Goal: Task Accomplishment & Management: Manage account settings

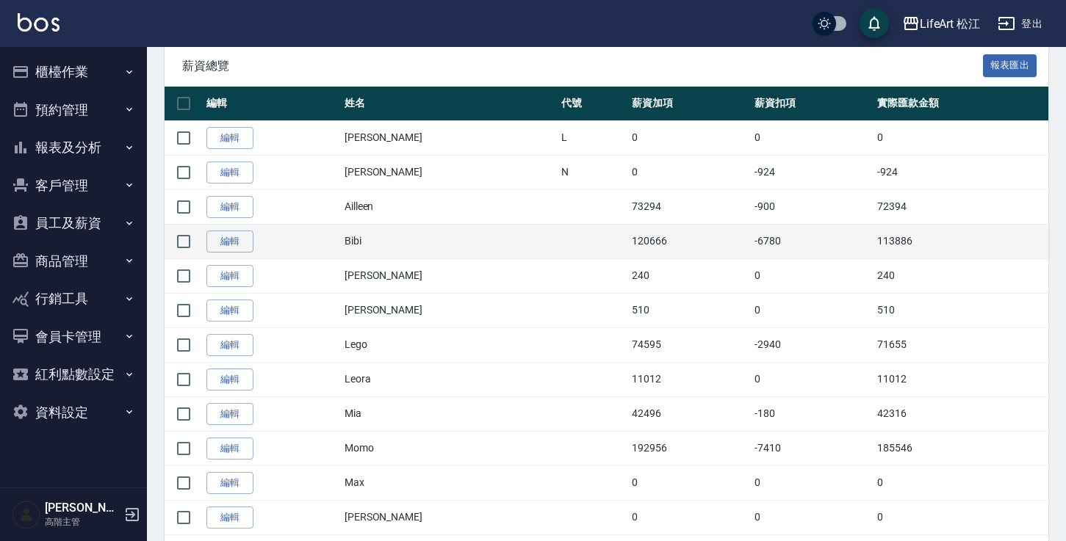
scroll to position [144, 0]
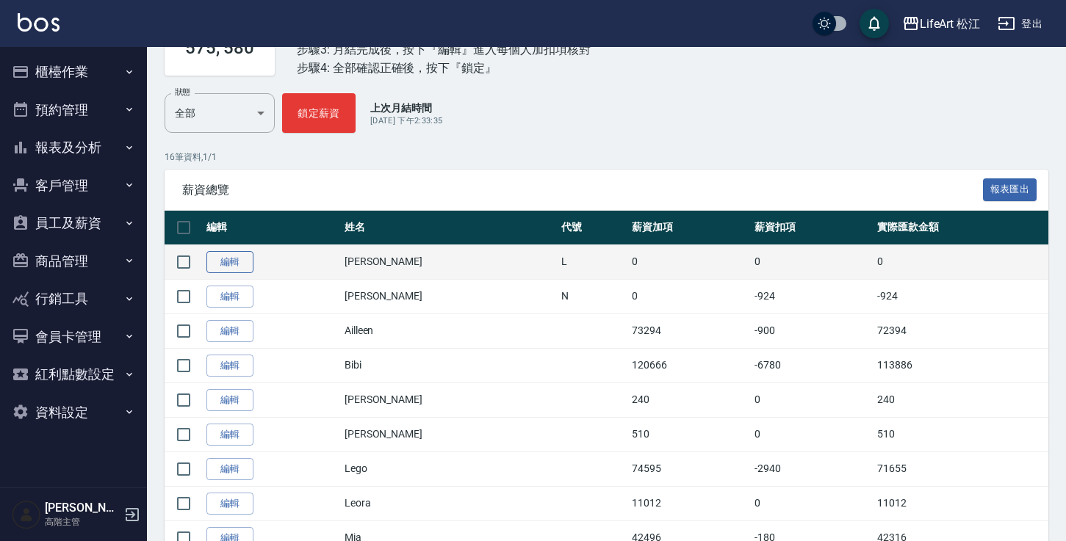
click at [236, 261] on link "編輯" at bounding box center [229, 262] width 47 height 23
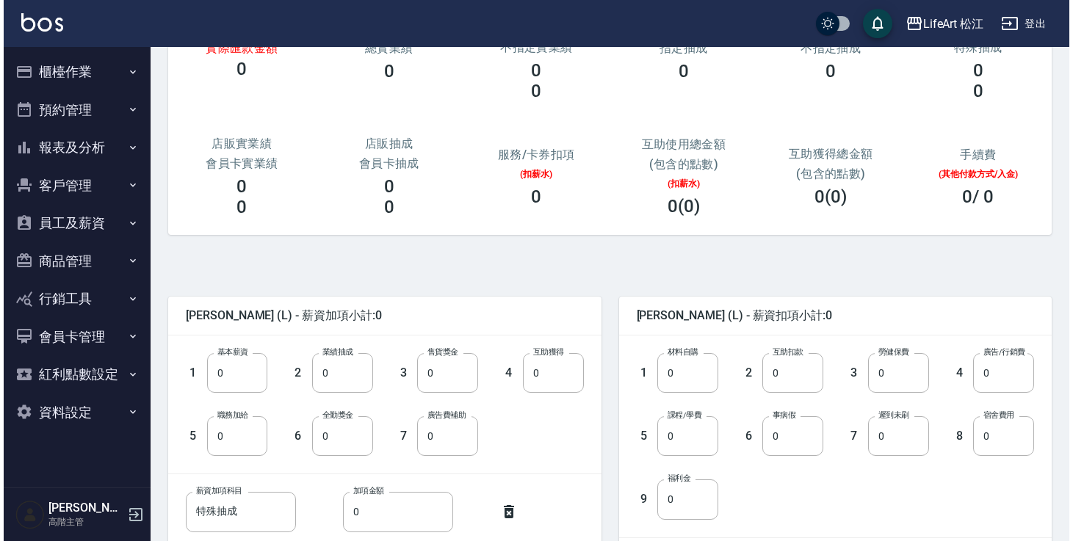
scroll to position [351, 0]
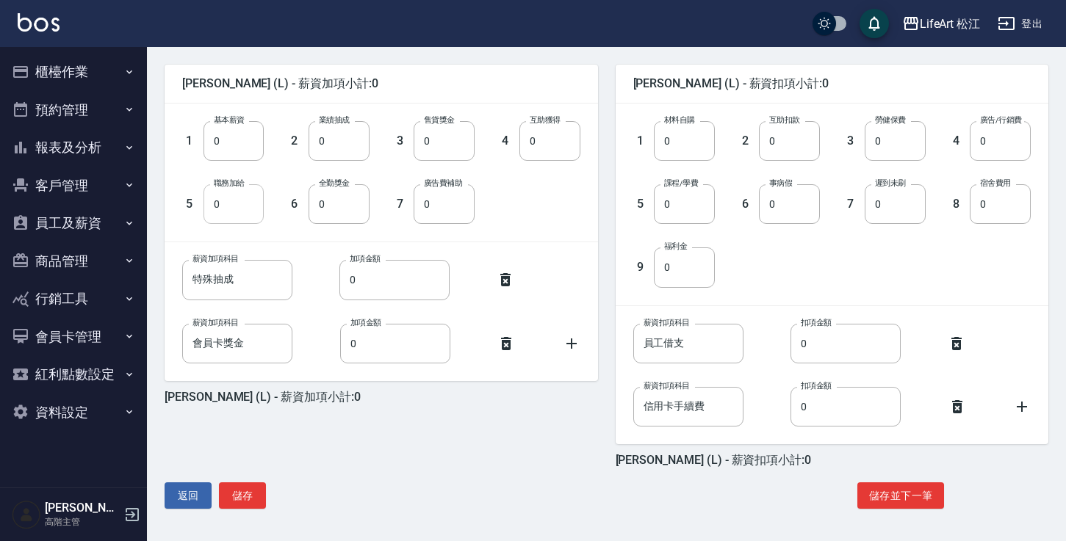
click at [237, 214] on input "0" at bounding box center [233, 204] width 61 height 40
type input "6000"
drag, startPoint x: 245, startPoint y: 281, endPoint x: 165, endPoint y: 281, distance: 79.3
click at [166, 281] on div "薪資加項科目 特殊抽成 薪資加項科目 加項金額 0 加項金額" at bounding box center [370, 268] width 422 height 63
click at [941, 19] on div "LifeArt 松江" at bounding box center [950, 24] width 61 height 18
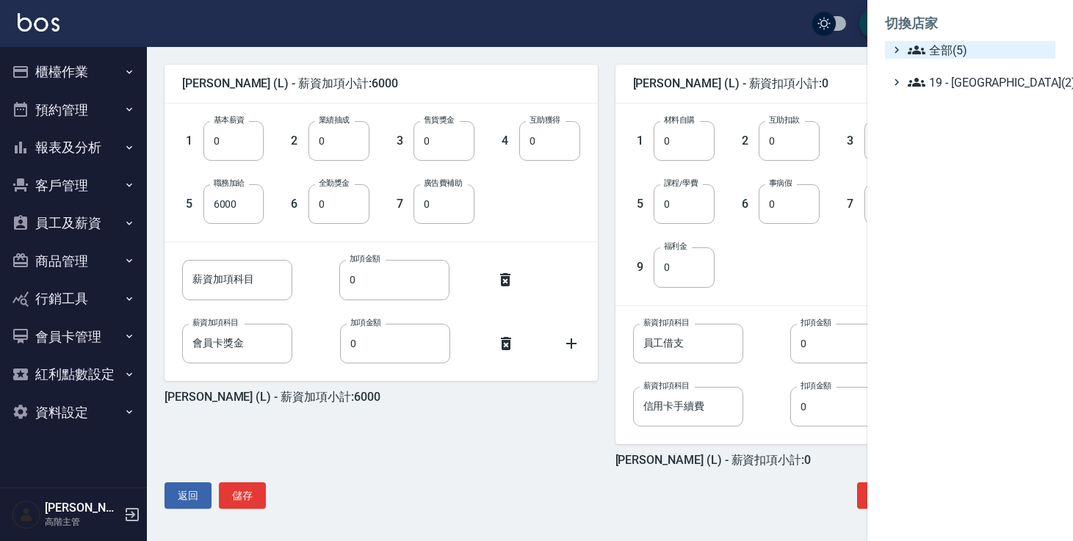
click at [939, 46] on span "全部(5)" at bounding box center [979, 50] width 142 height 18
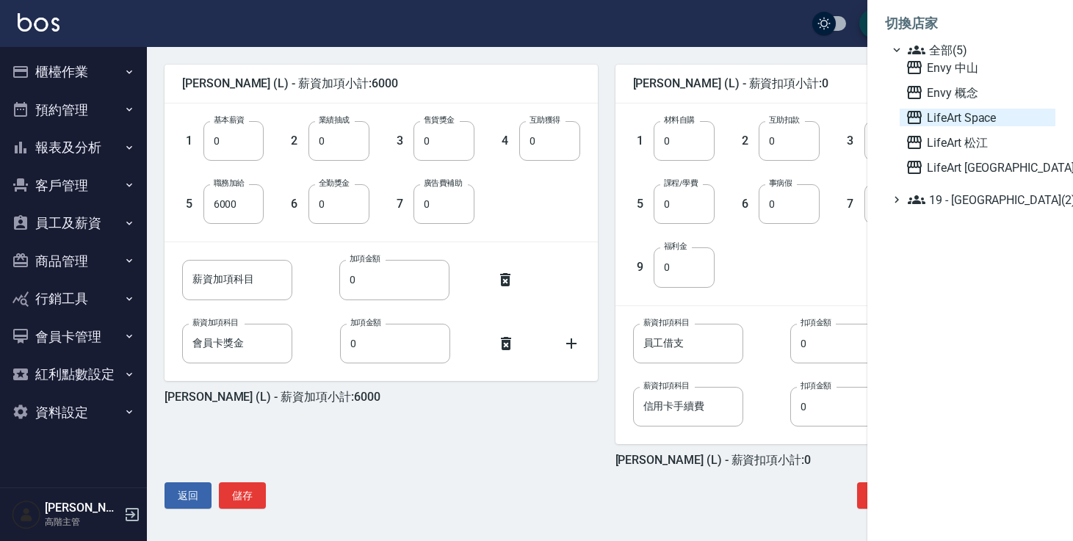
click at [961, 115] on span "LifeArt Space" at bounding box center [978, 118] width 144 height 18
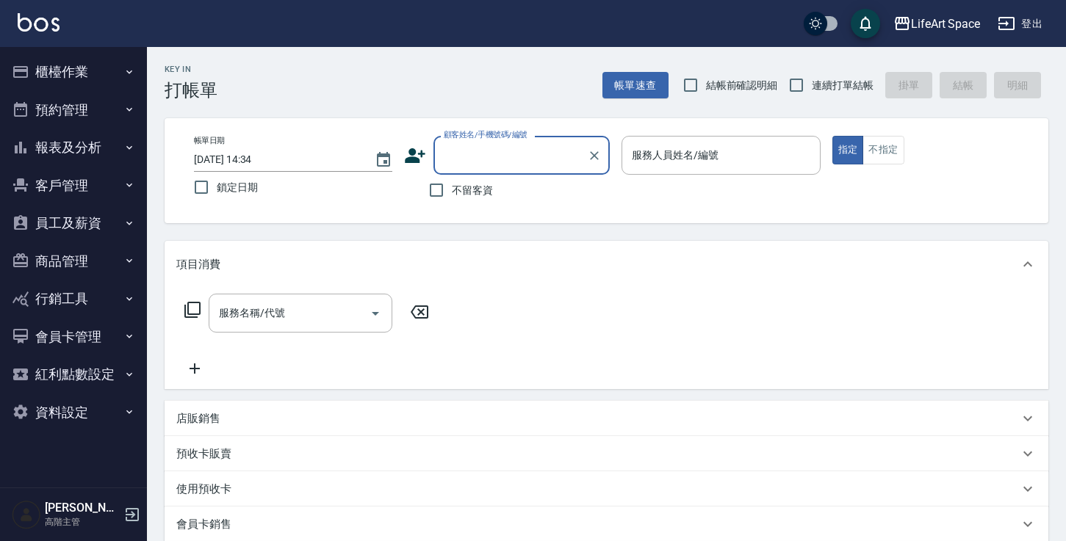
click at [111, 225] on button "員工及薪資" at bounding box center [73, 223] width 135 height 38
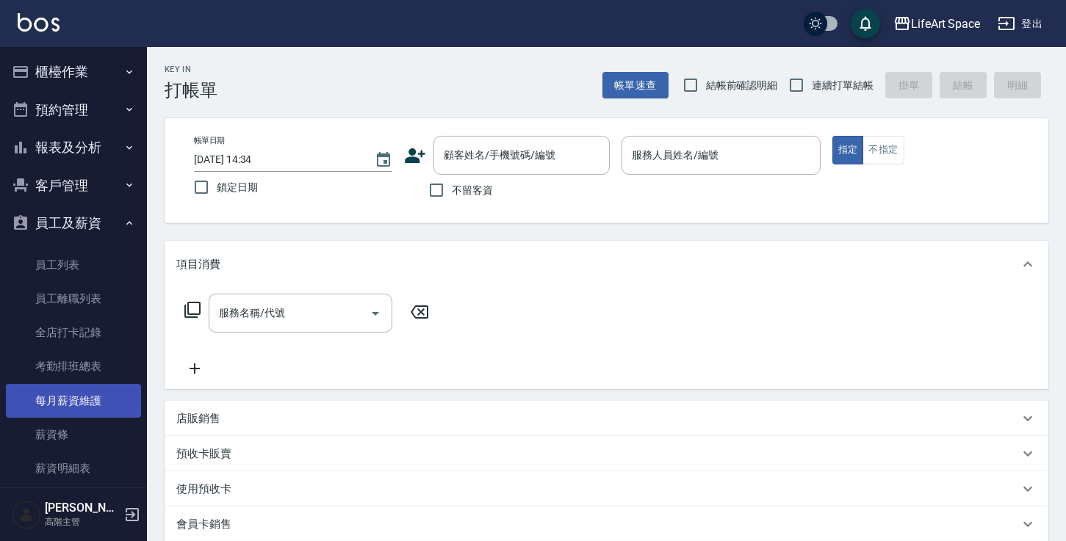
click at [89, 389] on link "每月薪資維護" at bounding box center [73, 401] width 135 height 34
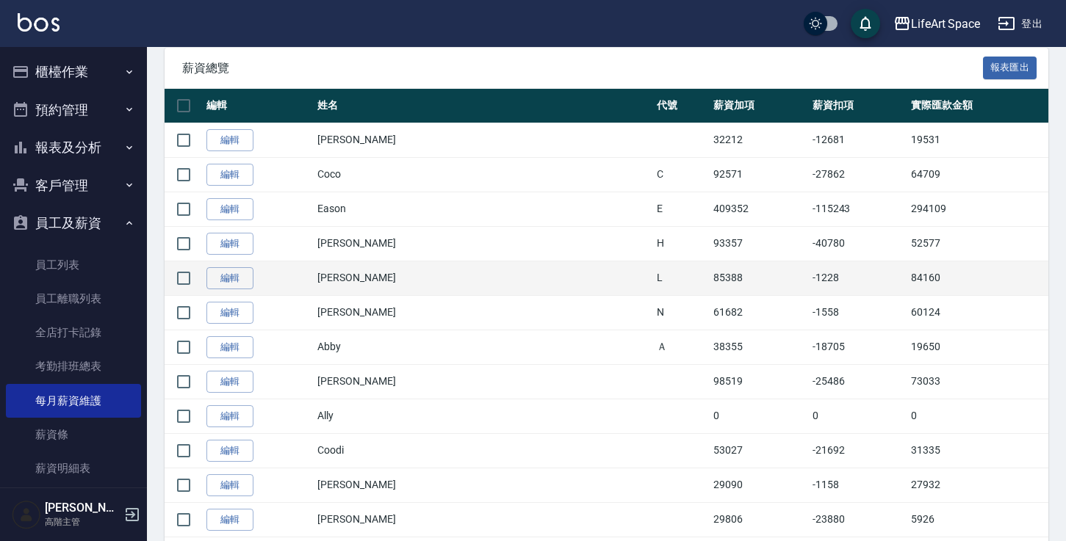
scroll to position [289, 0]
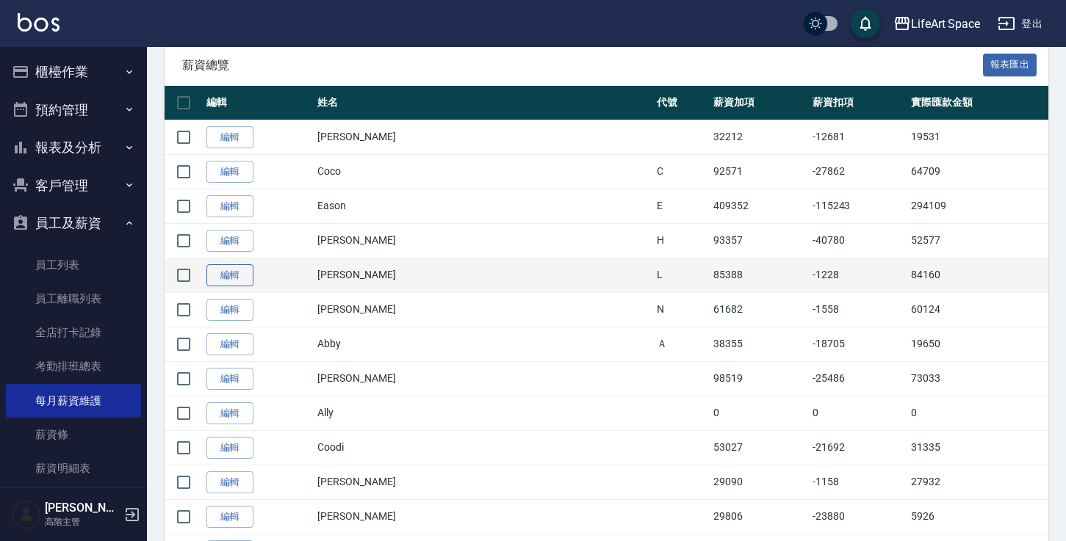
click at [250, 275] on link "編輯" at bounding box center [229, 275] width 47 height 23
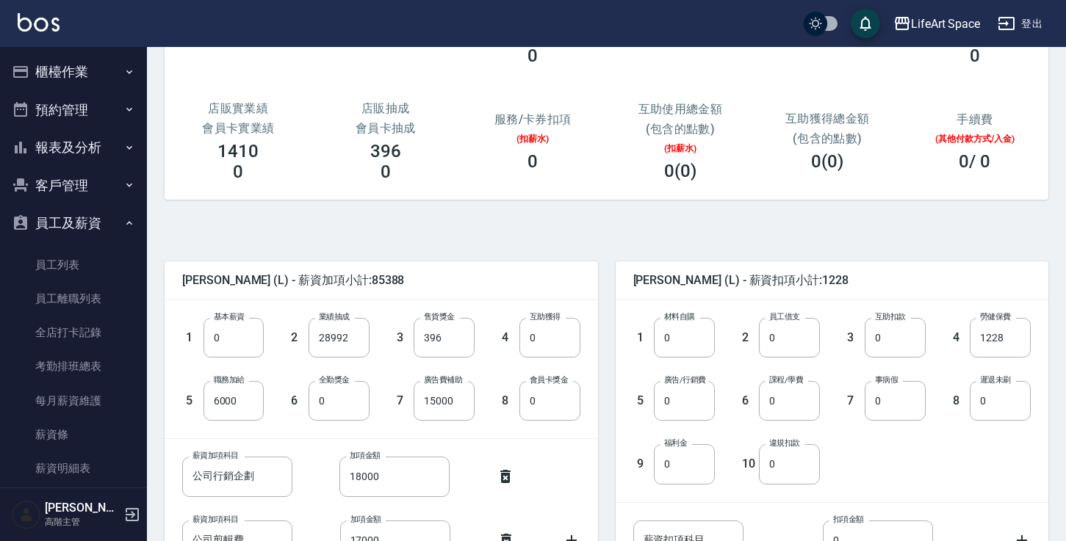
scroll to position [259, 0]
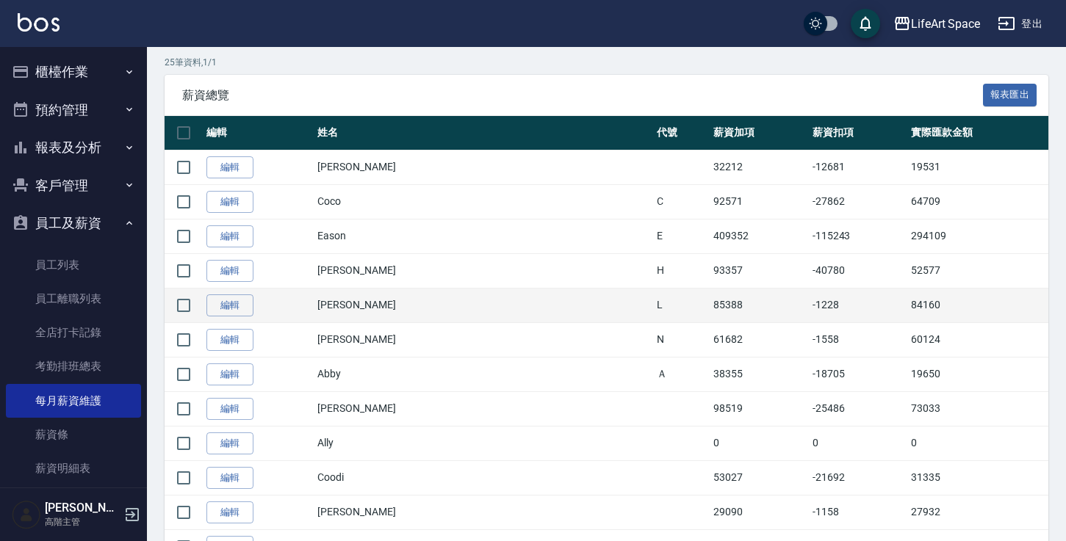
scroll to position [289, 0]
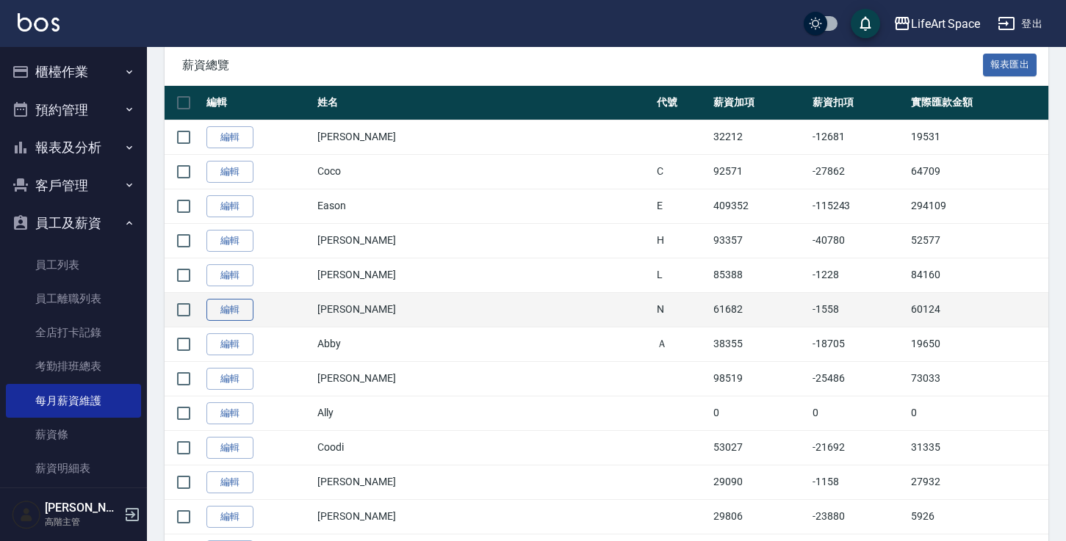
click at [250, 309] on link "編輯" at bounding box center [229, 310] width 47 height 23
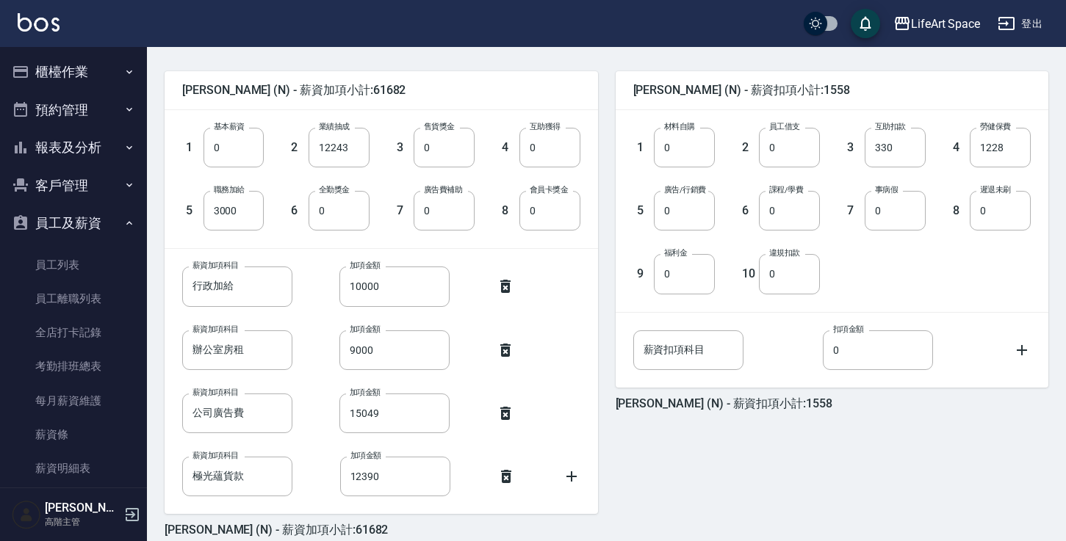
scroll to position [371, 0]
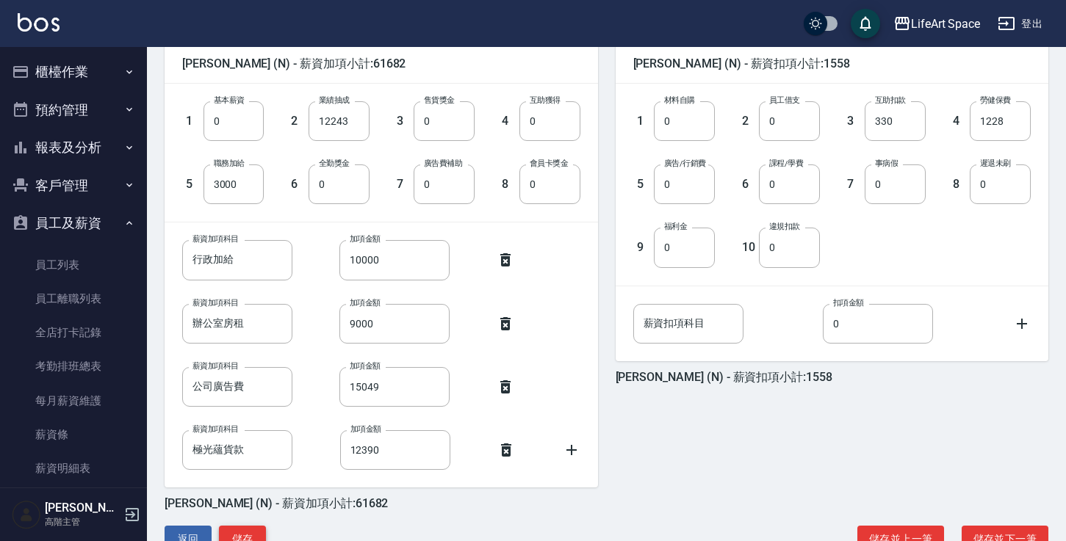
click at [261, 530] on button "儲存" at bounding box center [242, 539] width 47 height 27
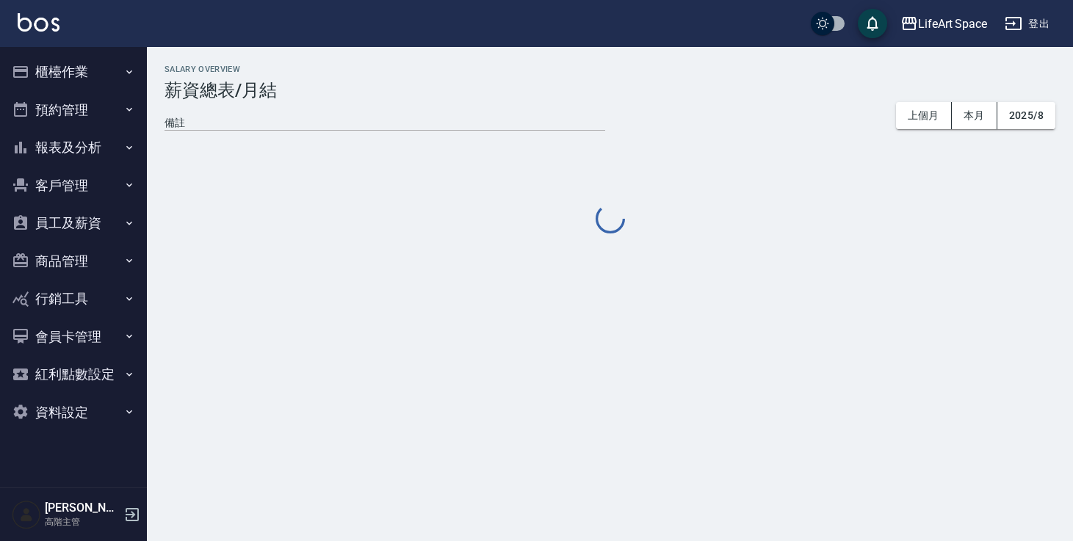
click at [914, 27] on icon "button" at bounding box center [909, 23] width 15 height 13
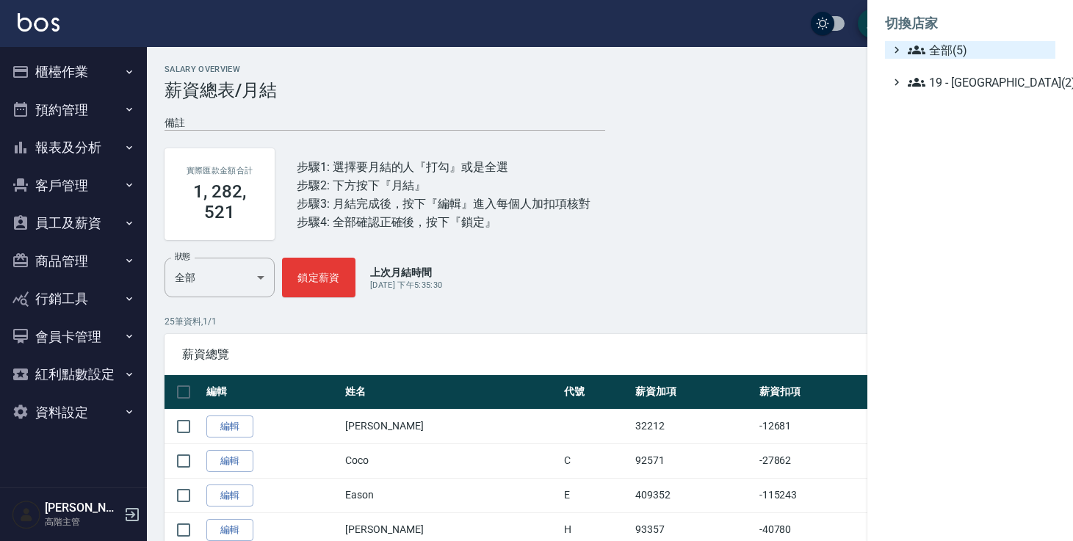
click at [922, 51] on icon at bounding box center [917, 50] width 18 height 18
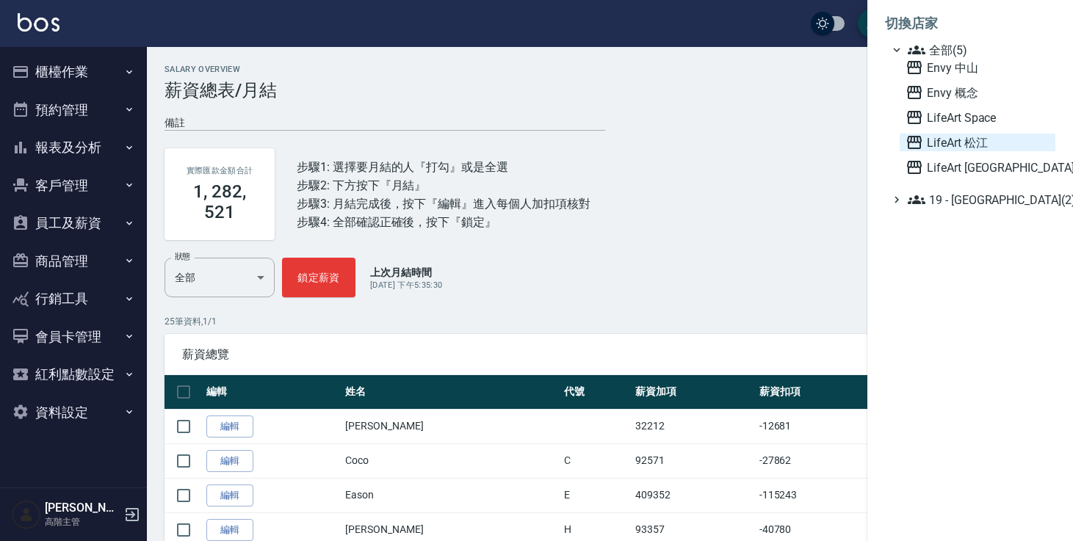
click at [945, 149] on span "LifeArt 松江" at bounding box center [978, 143] width 144 height 18
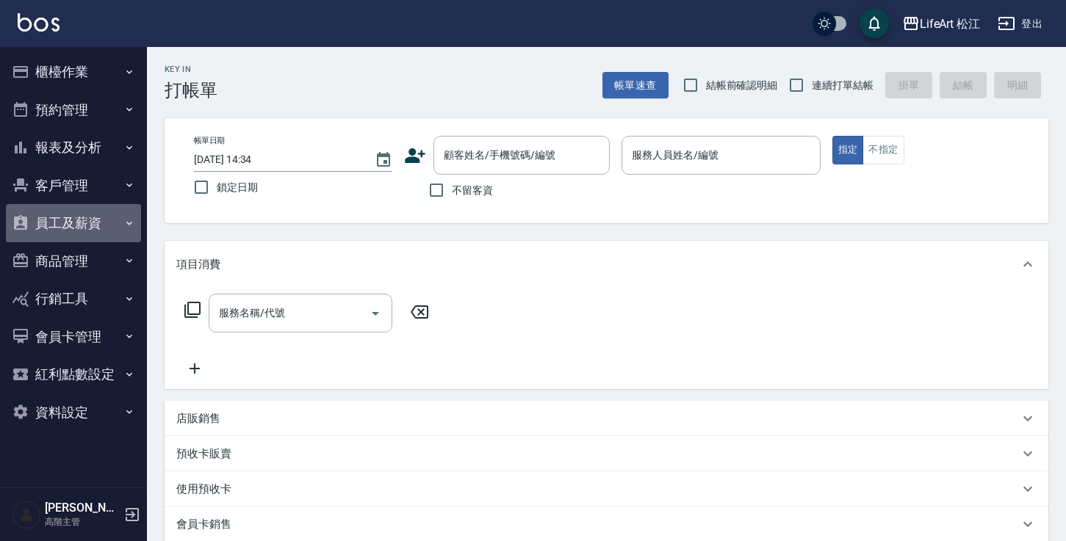
click at [67, 231] on button "員工及薪資" at bounding box center [73, 223] width 135 height 38
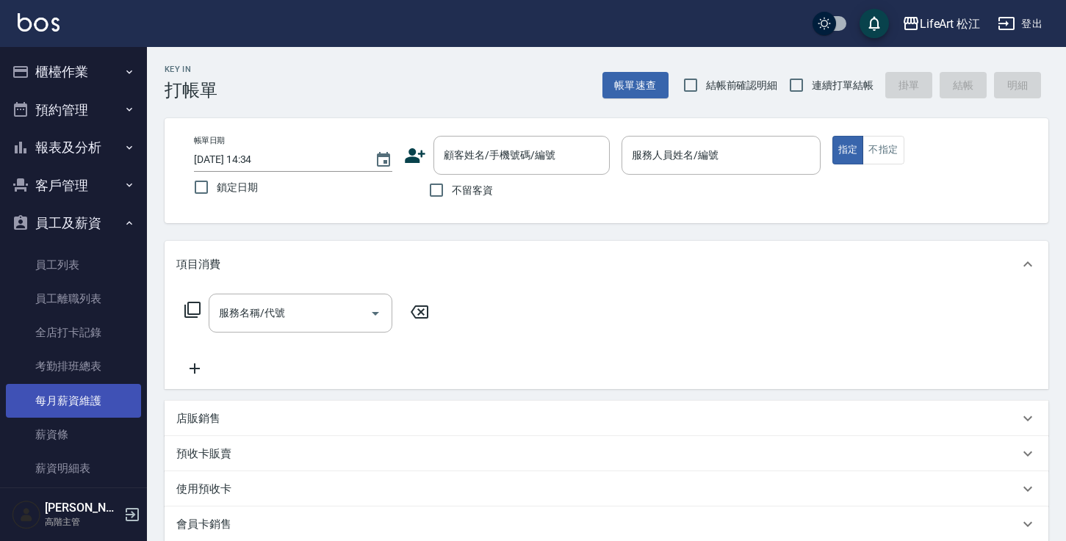
click at [78, 396] on link "每月薪資維護" at bounding box center [73, 401] width 135 height 34
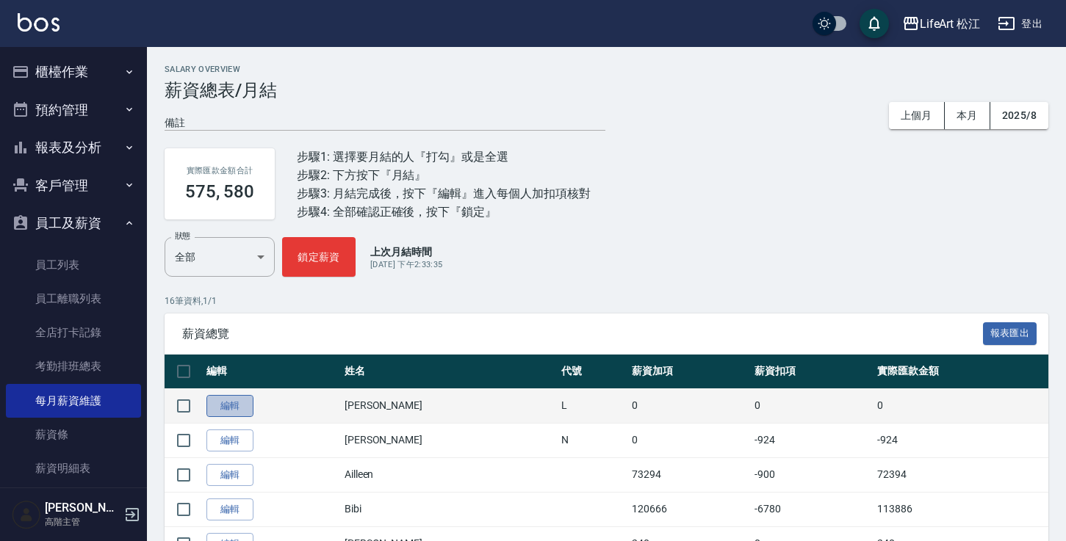
click at [248, 400] on link "編輯" at bounding box center [229, 406] width 47 height 23
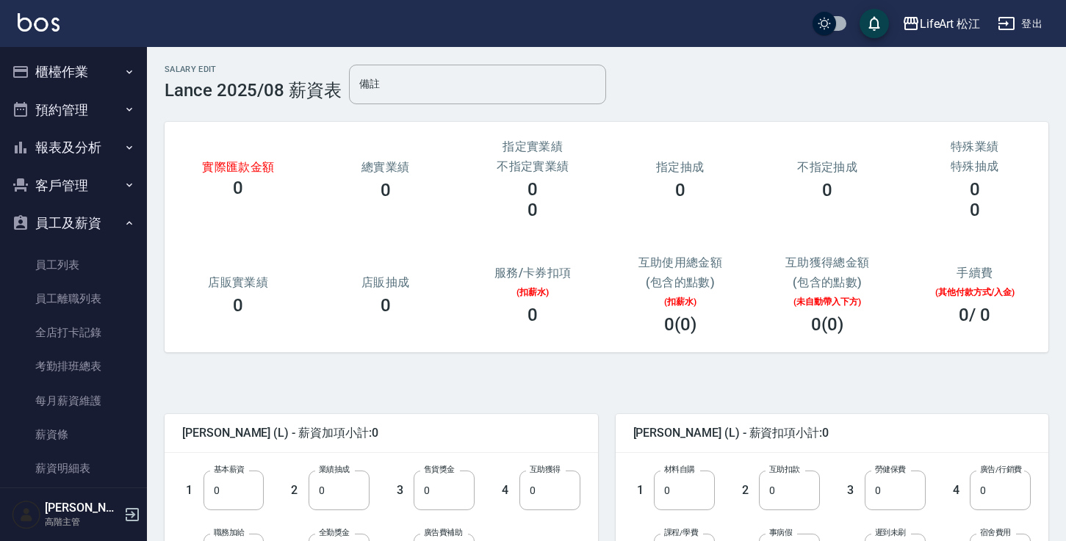
scroll to position [272, 0]
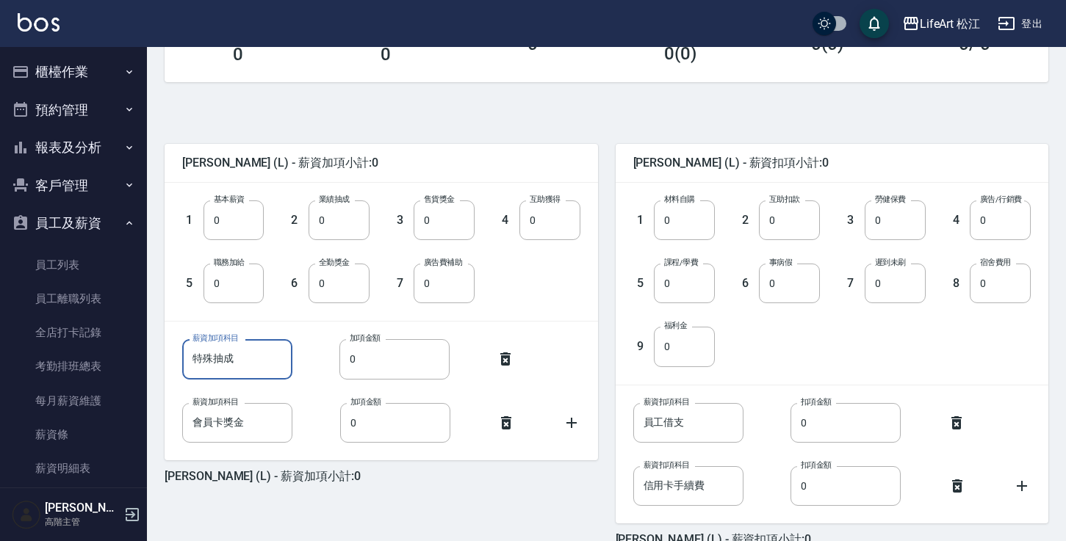
click at [254, 355] on input "特殊抽成" at bounding box center [237, 359] width 110 height 40
drag, startPoint x: 252, startPoint y: 357, endPoint x: 187, endPoint y: 355, distance: 65.4
click at [187, 355] on input "特殊抽成" at bounding box center [237, 359] width 110 height 40
click at [239, 291] on input "0" at bounding box center [233, 284] width 61 height 40
type input "6000"
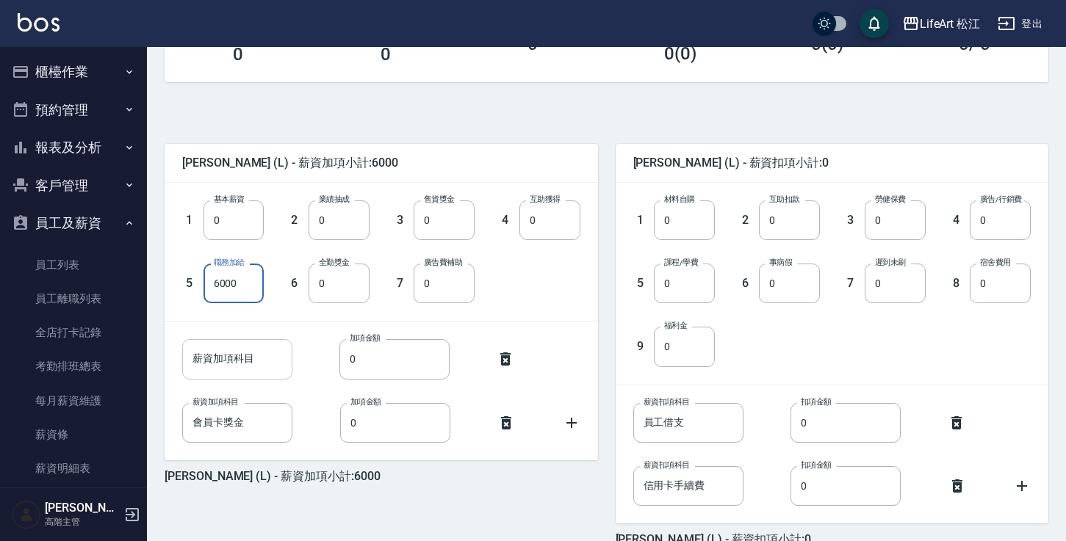
click at [231, 356] on input "薪資加項科目" at bounding box center [237, 359] width 110 height 40
type input "j"
type input "公司行銷企劃"
type input "11000"
click at [263, 425] on input "會員卡獎金" at bounding box center [237, 423] width 110 height 40
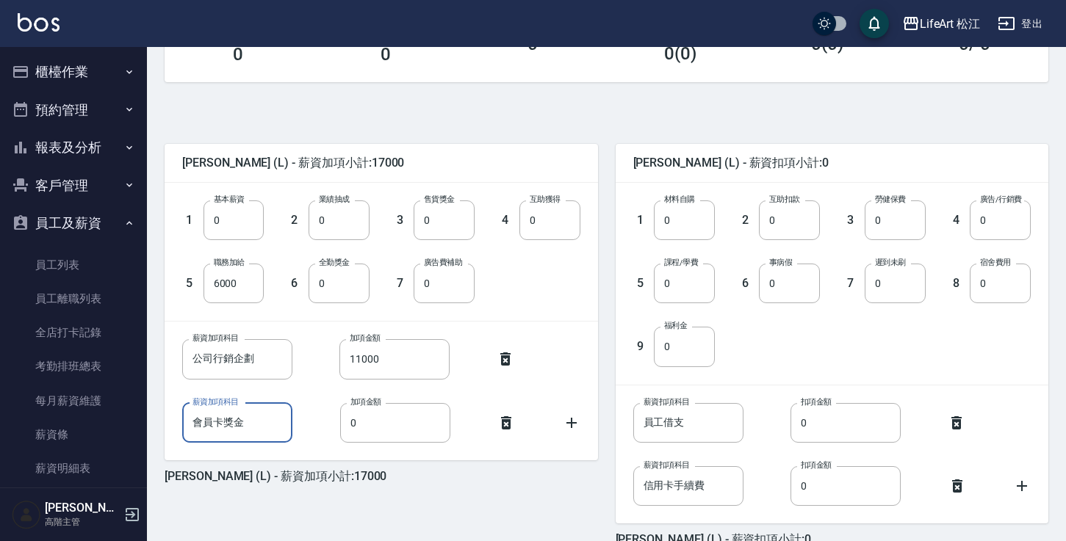
drag, startPoint x: 263, startPoint y: 425, endPoint x: 140, endPoint y: 423, distance: 123.4
click at [140, 423] on div "LifeArt 松江 登出 櫃檯作業 打帳單 帳單列表 掛單列表 座位開單 營業儀表板 現金收支登錄 高階收支登錄 材料自購登錄 每日結帳 排班表 現場電腦打…" at bounding box center [533, 174] width 1066 height 892
type input "公司剪輯費"
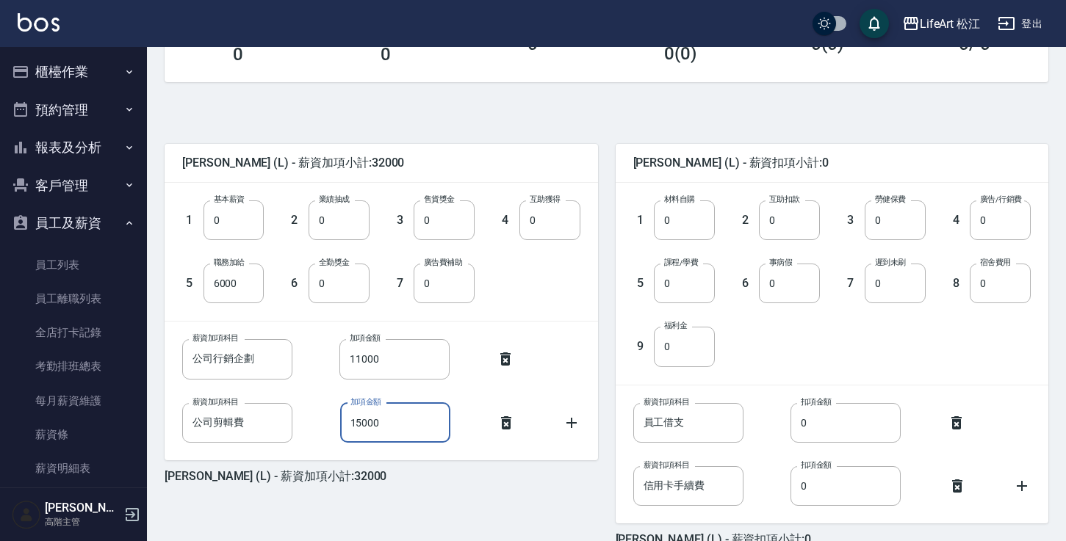
type input "15000"
click at [574, 425] on icon at bounding box center [572, 423] width 18 height 18
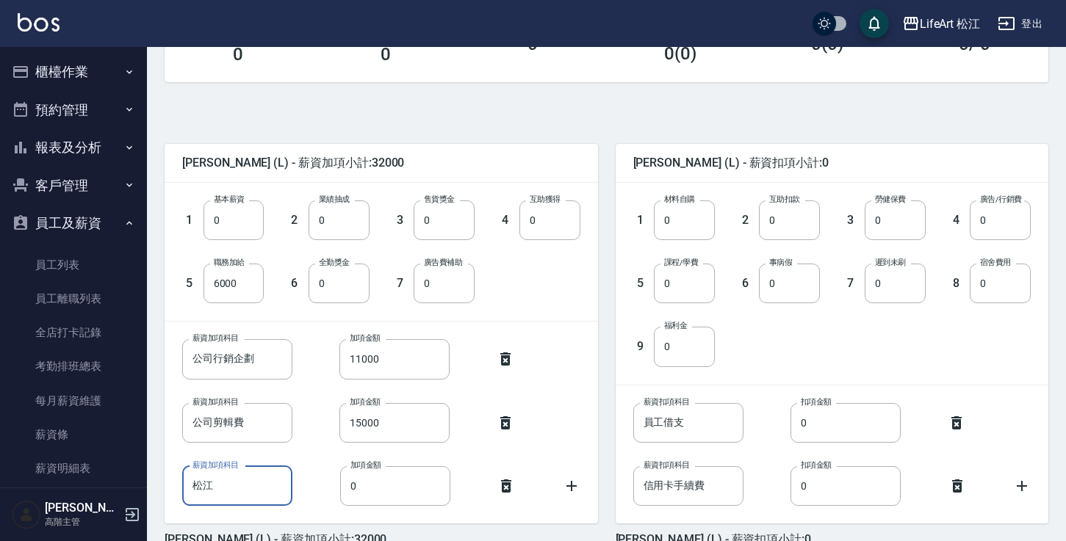
type input "松"
click at [263, 490] on input "店內風水" at bounding box center [237, 486] width 110 height 40
type input "店內風水調整"
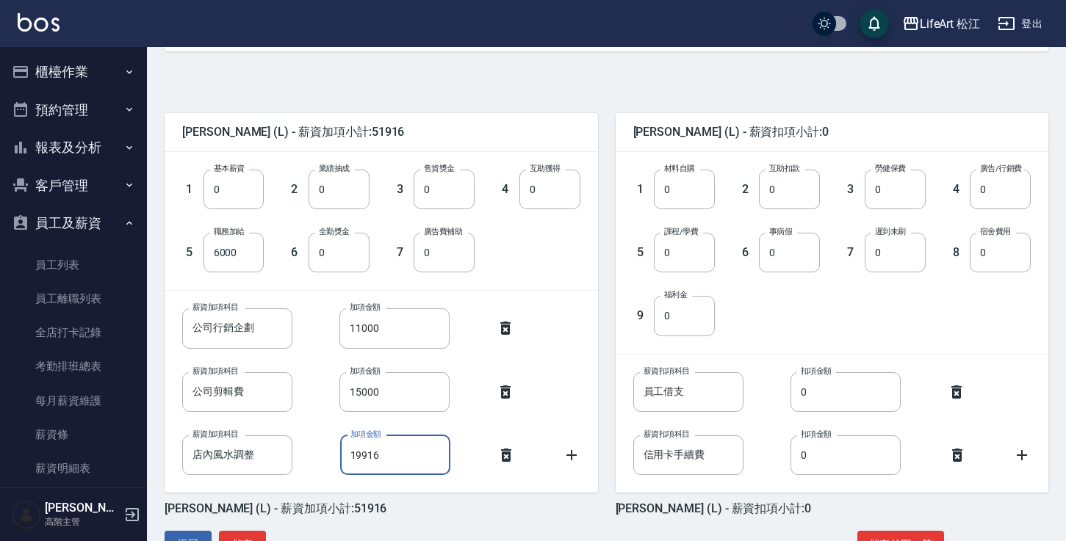
click at [444, 462] on input "19916" at bounding box center [395, 456] width 110 height 40
type input "018720"
click at [449, 270] on input "0" at bounding box center [444, 253] width 61 height 40
type input "12000"
click at [358, 456] on input "018720" at bounding box center [395, 456] width 110 height 40
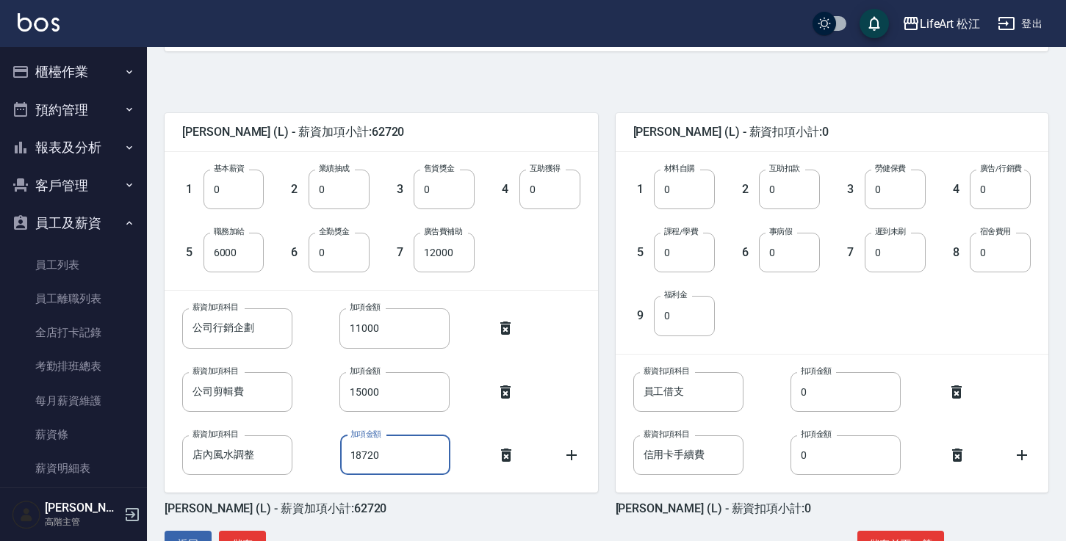
scroll to position [346, 0]
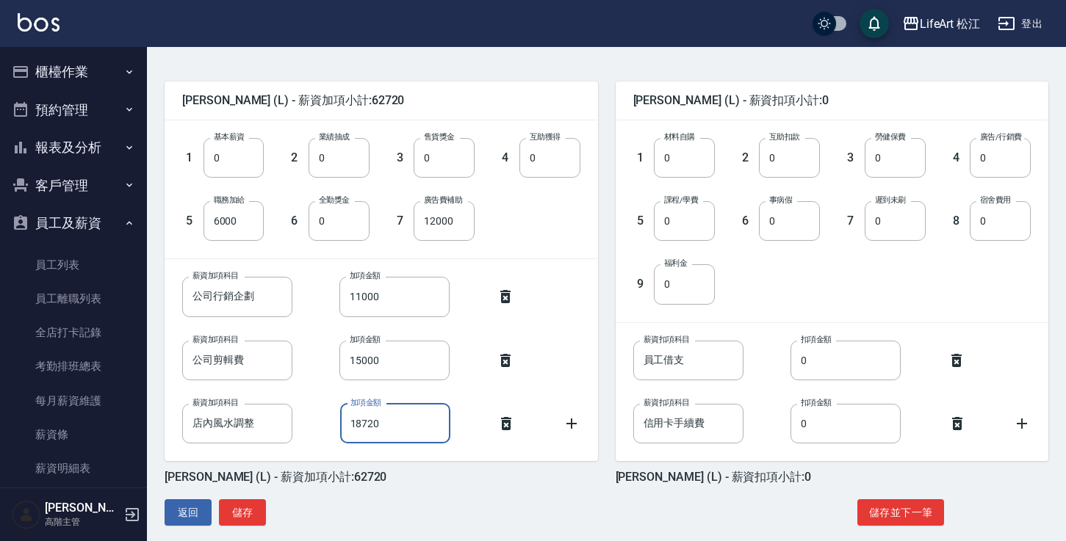
type input "18720"
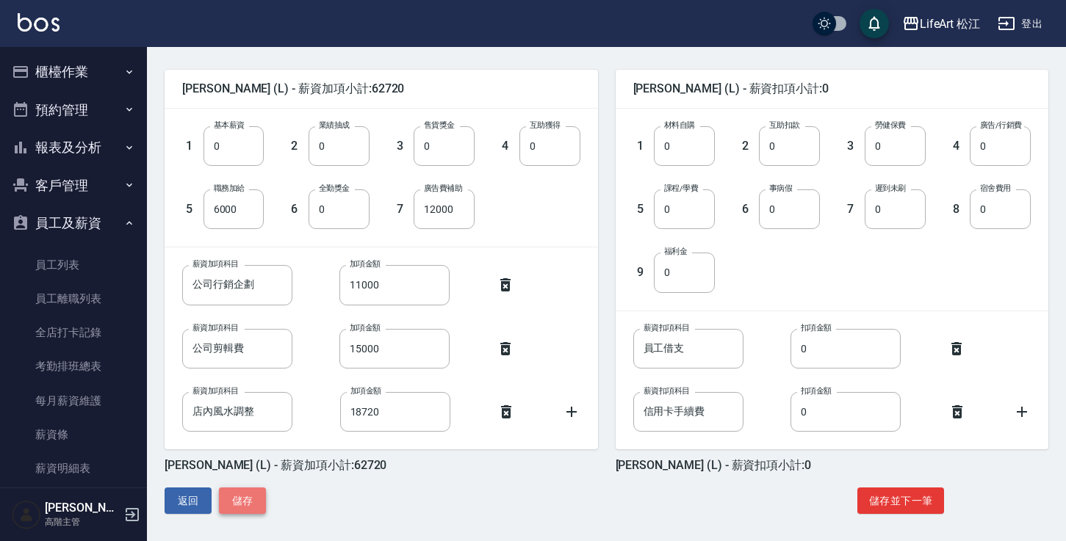
click at [225, 507] on button "儲存" at bounding box center [242, 501] width 47 height 27
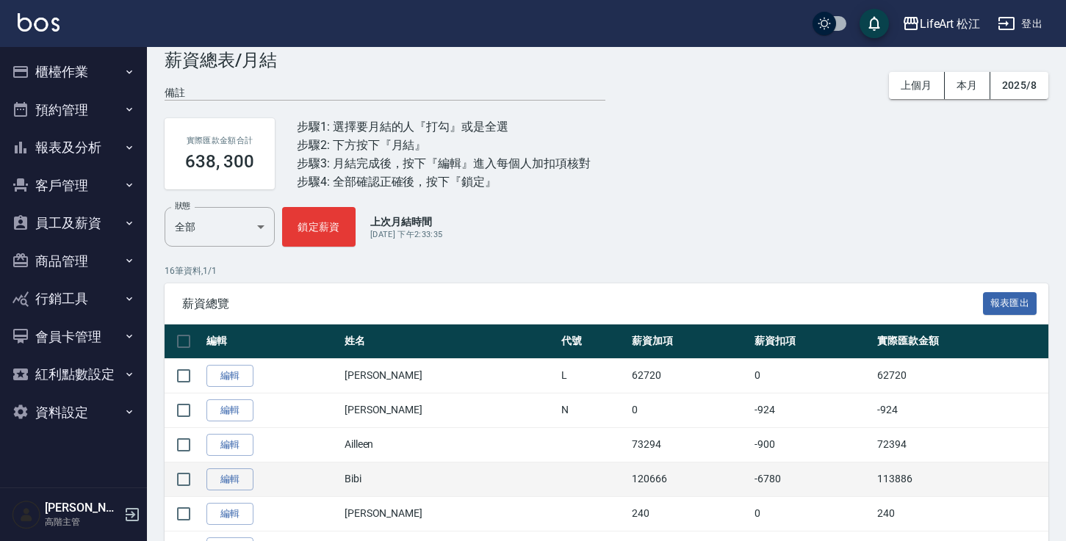
scroll to position [111, 0]
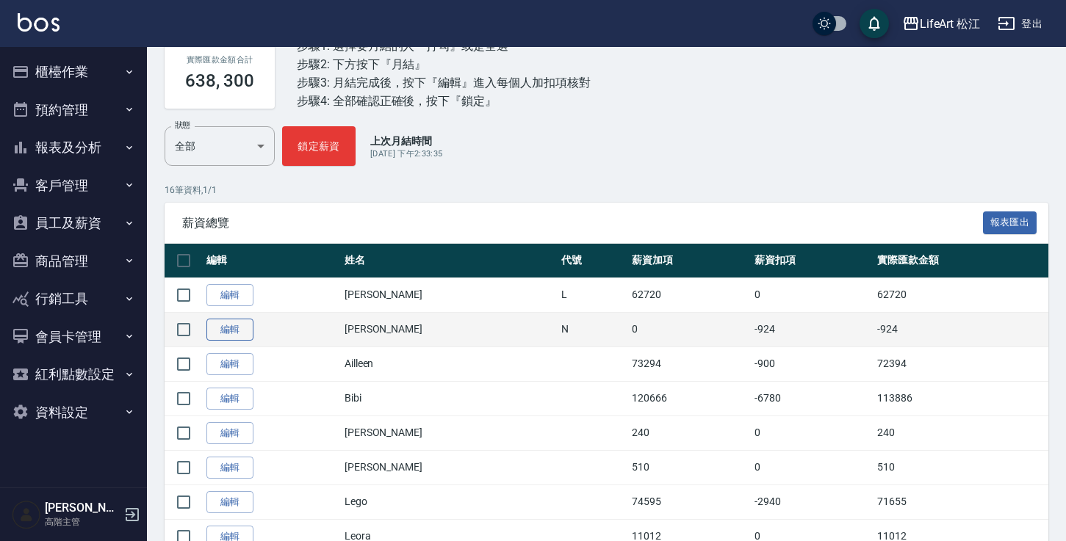
click at [235, 329] on link "編輯" at bounding box center [229, 330] width 47 height 23
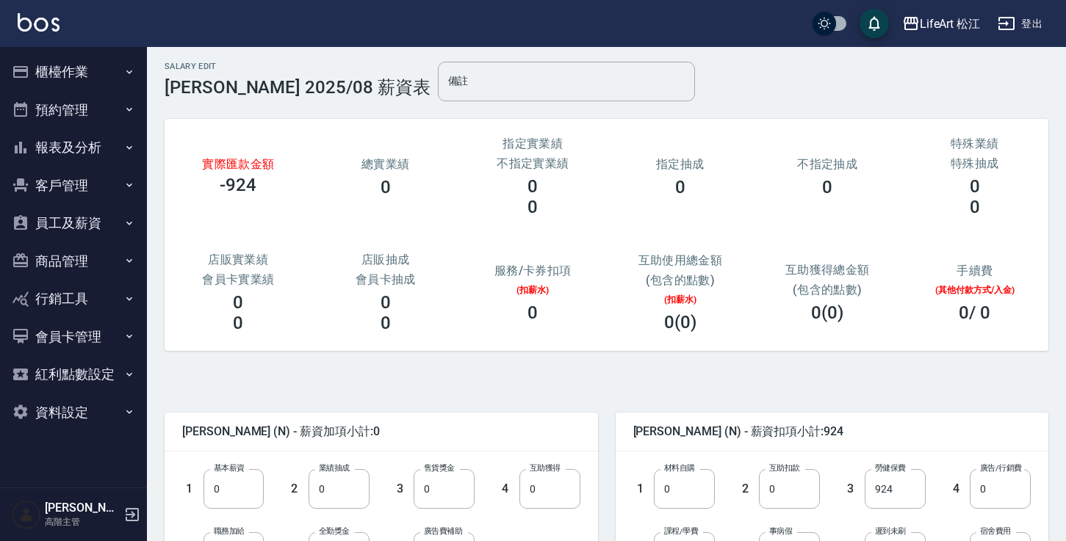
scroll to position [273, 0]
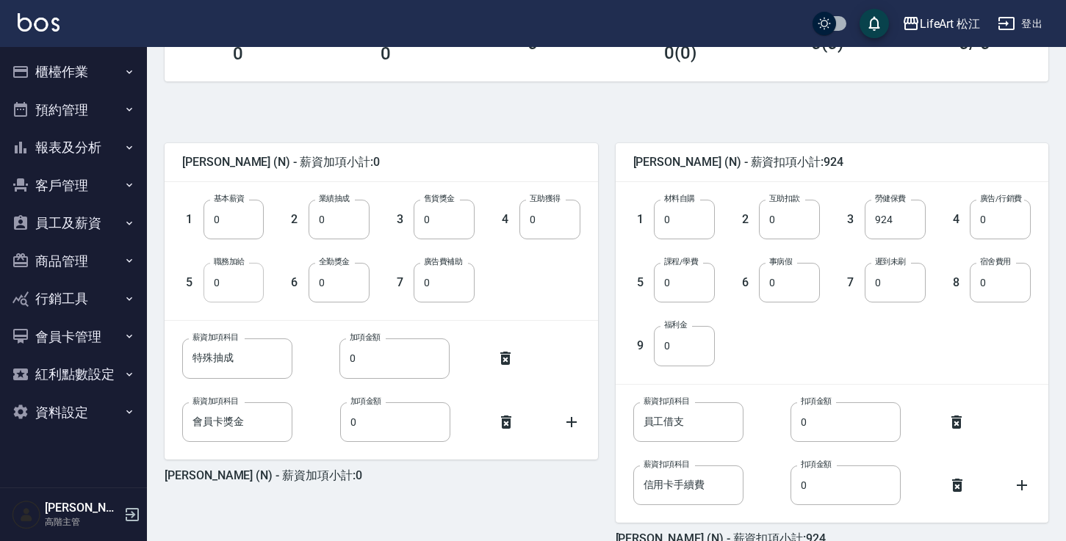
click at [249, 294] on input "0" at bounding box center [233, 283] width 61 height 40
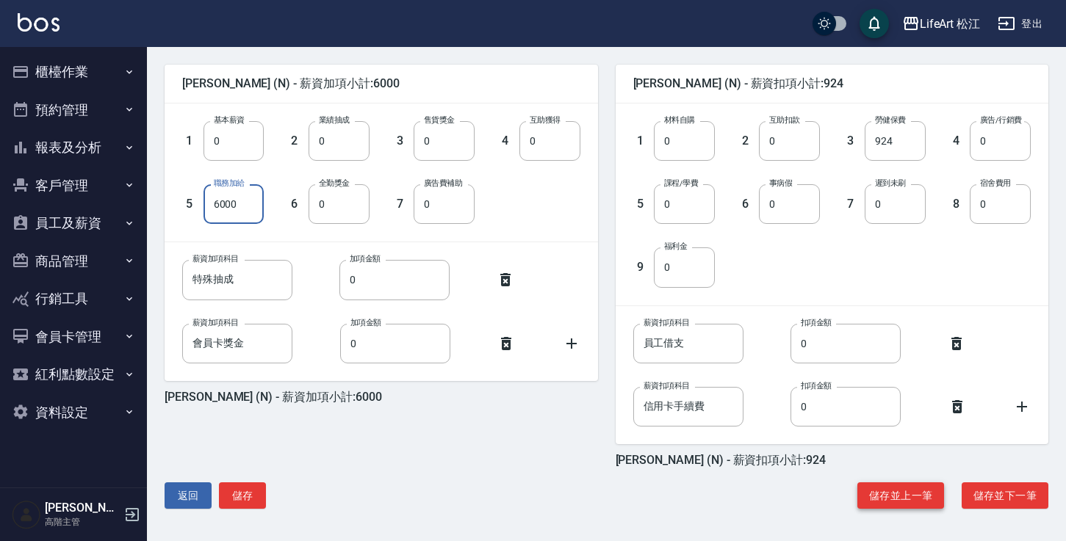
type input "6000"
click at [912, 489] on button "儲存並上一筆" at bounding box center [900, 496] width 87 height 27
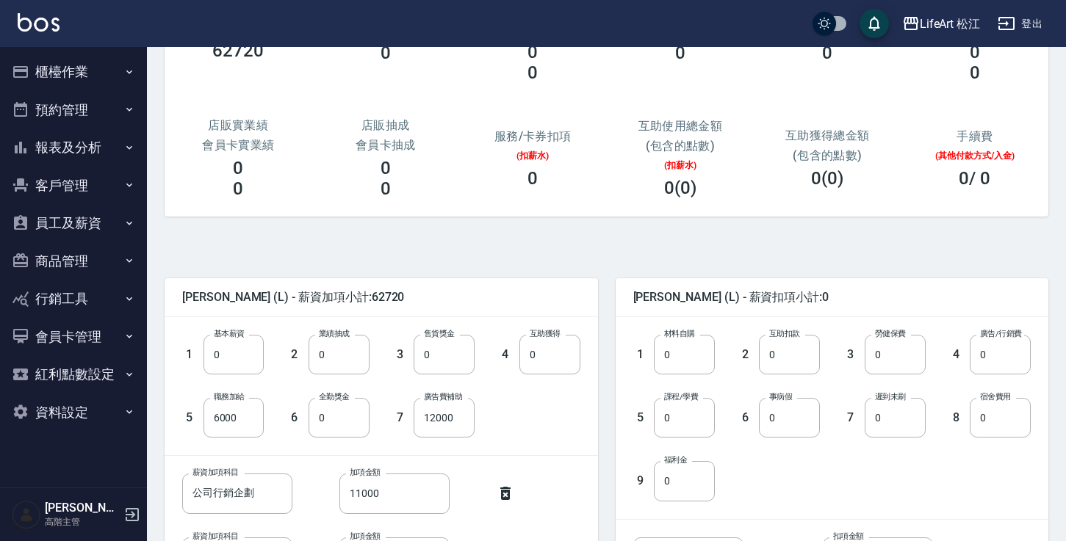
scroll to position [257, 0]
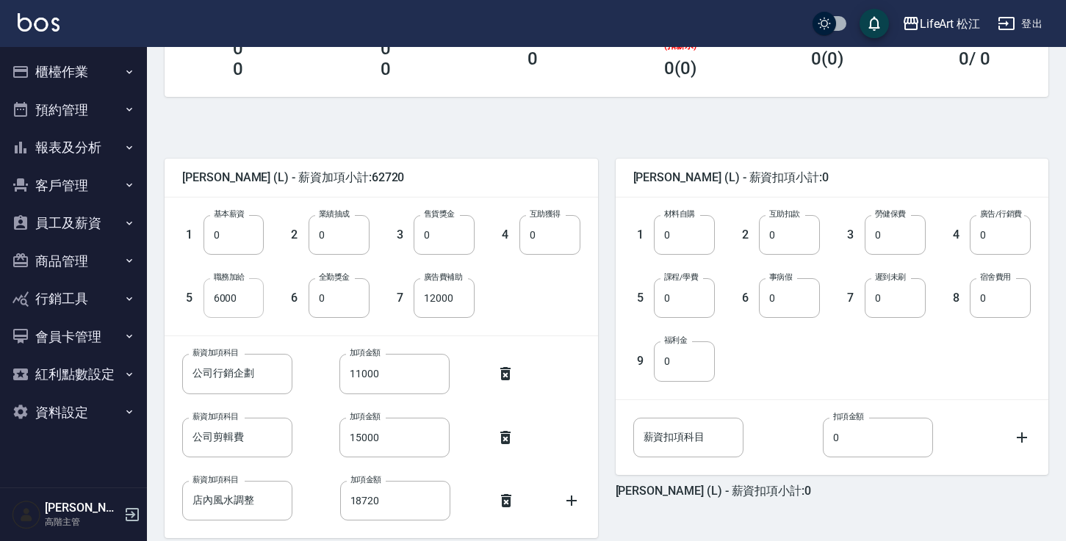
click at [244, 300] on input "6000" at bounding box center [233, 298] width 61 height 40
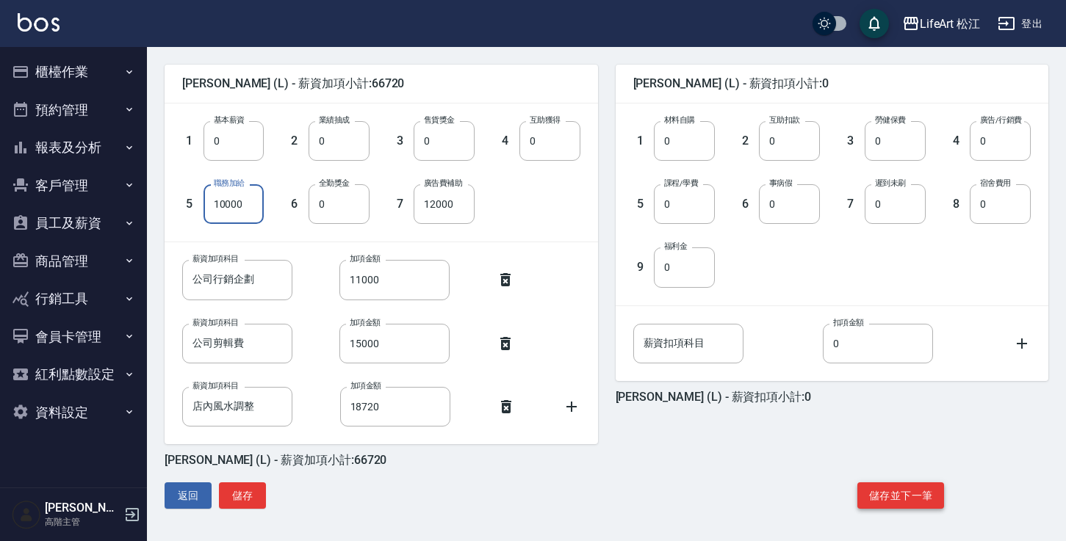
type input "10000"
click at [881, 483] on button "儲存並下一筆" at bounding box center [900, 496] width 87 height 27
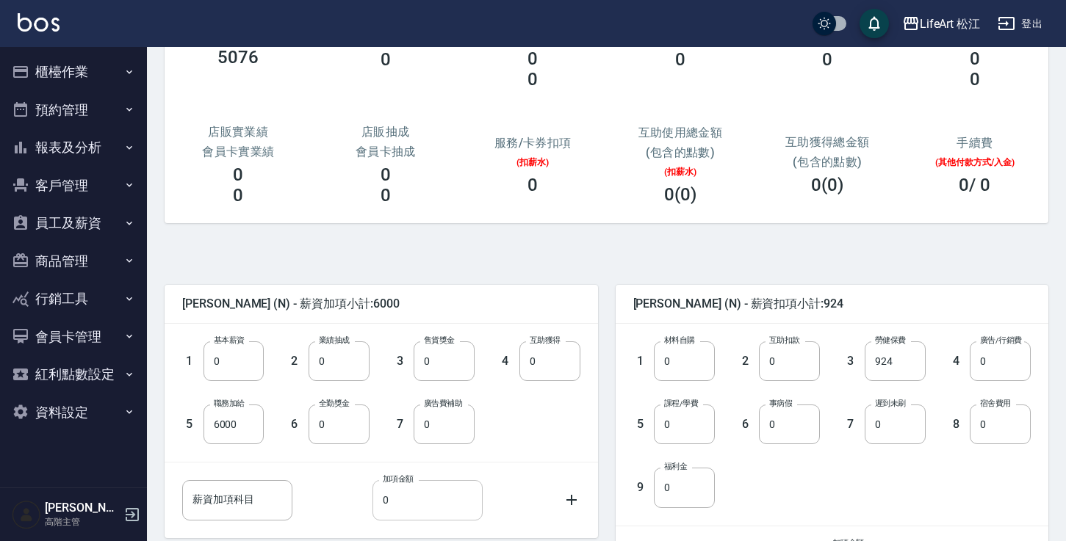
scroll to position [254, 0]
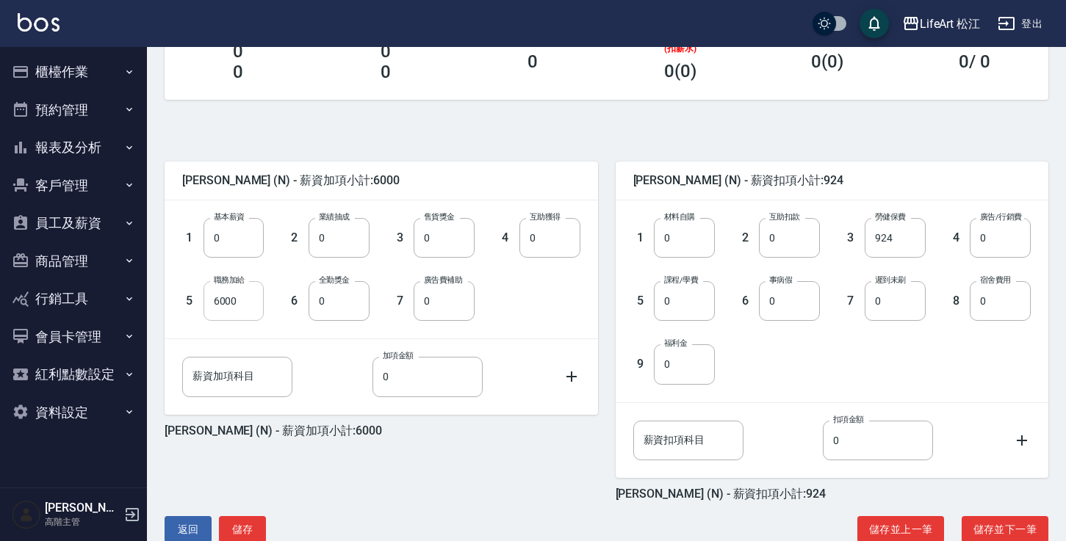
click at [247, 306] on input "6000" at bounding box center [233, 301] width 61 height 40
type input "1"
type input "辦公室房租"
type input "9000"
click at [577, 375] on icon at bounding box center [572, 377] width 18 height 18
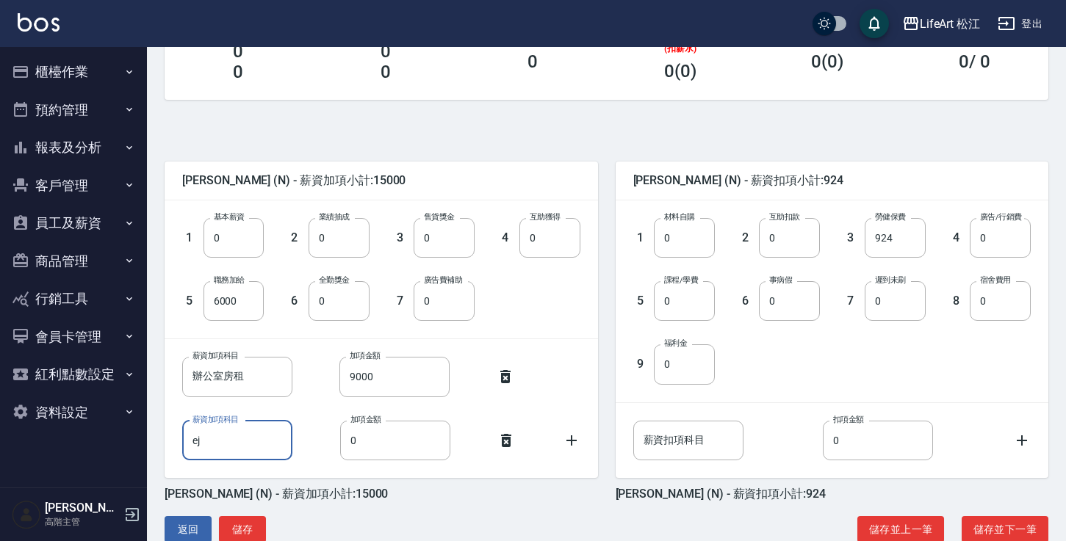
type input "e"
type input "公司廣告費"
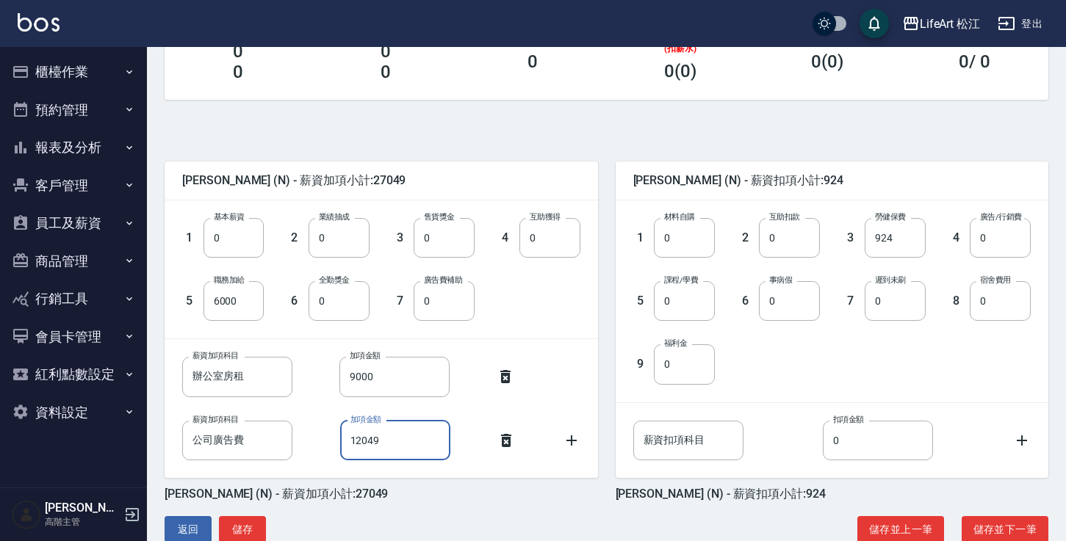
scroll to position [288, 0]
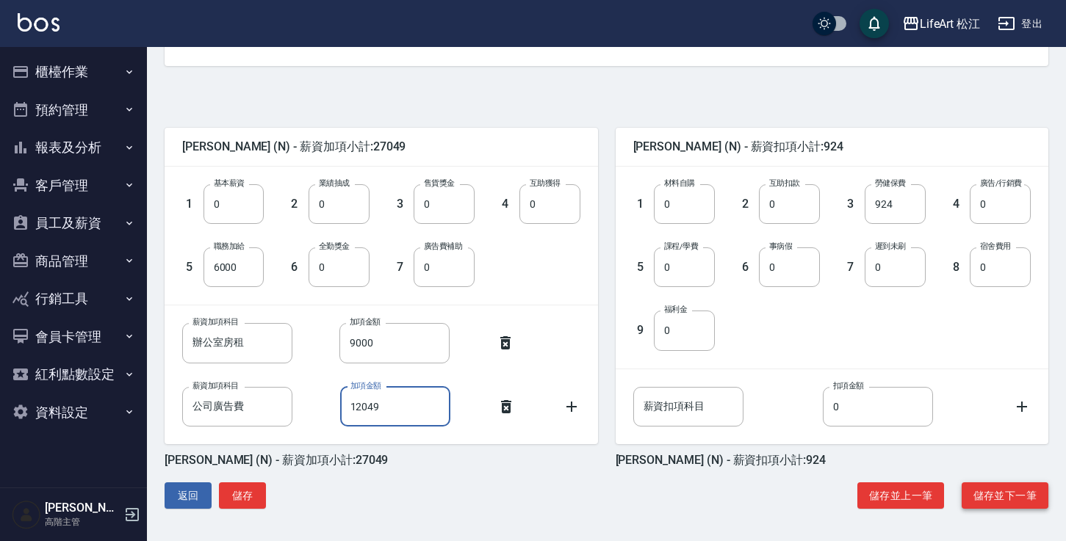
type input "12049"
click at [1023, 502] on button "儲存並下一筆" at bounding box center [1004, 496] width 87 height 27
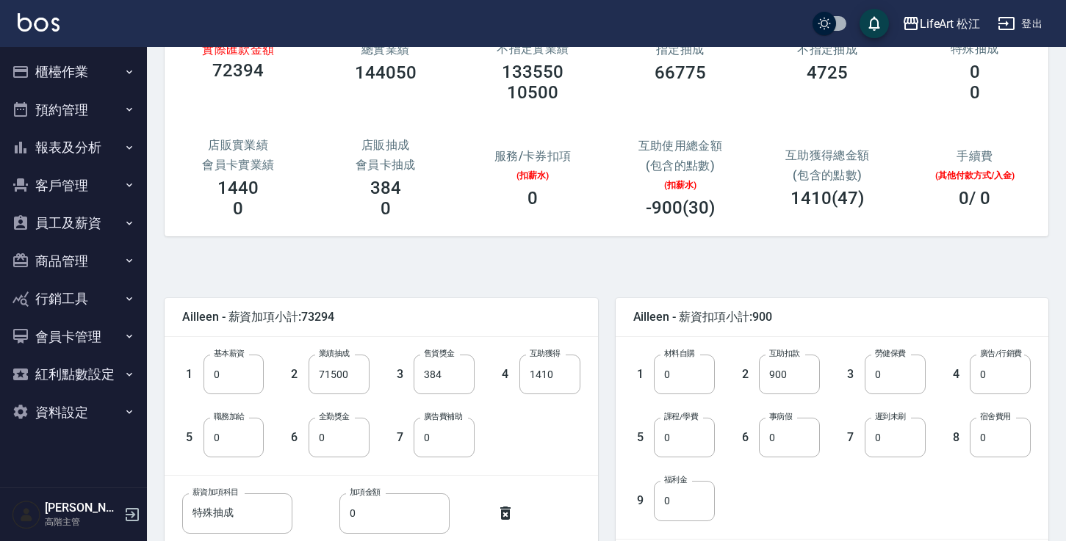
scroll to position [239, 0]
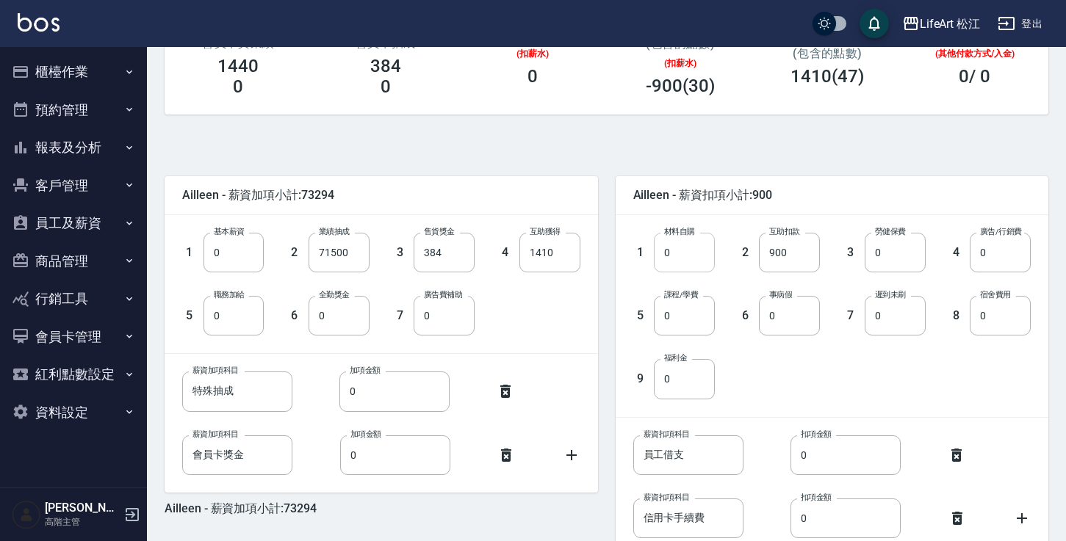
click at [701, 258] on input "0" at bounding box center [684, 253] width 61 height 40
type input "7346"
type input "9000"
type input "0"
click at [818, 251] on input "9000" at bounding box center [789, 253] width 61 height 40
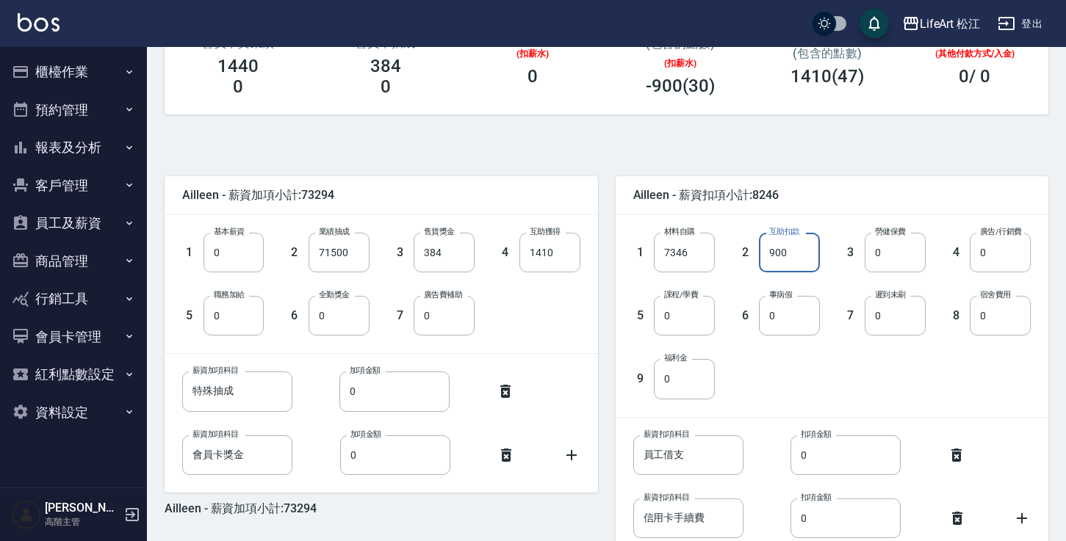
type input "900"
click at [928, 261] on div "4 廣告/行銷費 0 廣告/行銷費" at bounding box center [978, 240] width 105 height 63
click at [904, 258] on input "0" at bounding box center [895, 253] width 61 height 40
type input "12228"
type input "0"
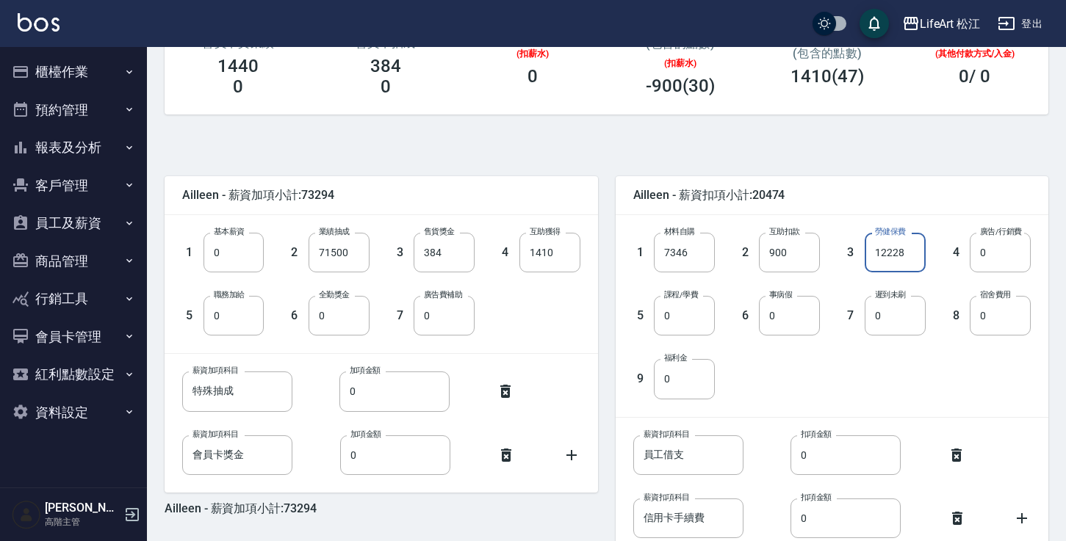
click at [884, 252] on input "12228" at bounding box center [895, 253] width 61 height 40
type input "1228"
click at [1009, 253] on input "0" at bounding box center [1000, 253] width 61 height 40
type input "13001"
click at [708, 320] on input "0" at bounding box center [684, 316] width 61 height 40
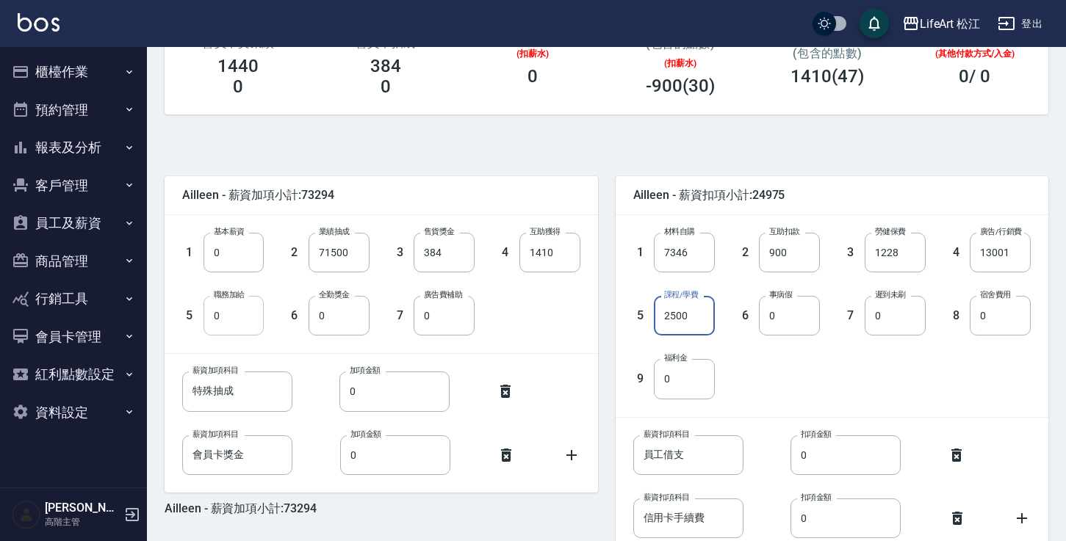
type input "2500"
click at [249, 323] on input "0" at bounding box center [233, 316] width 61 height 40
type input "1000"
type input "500"
type input "6501"
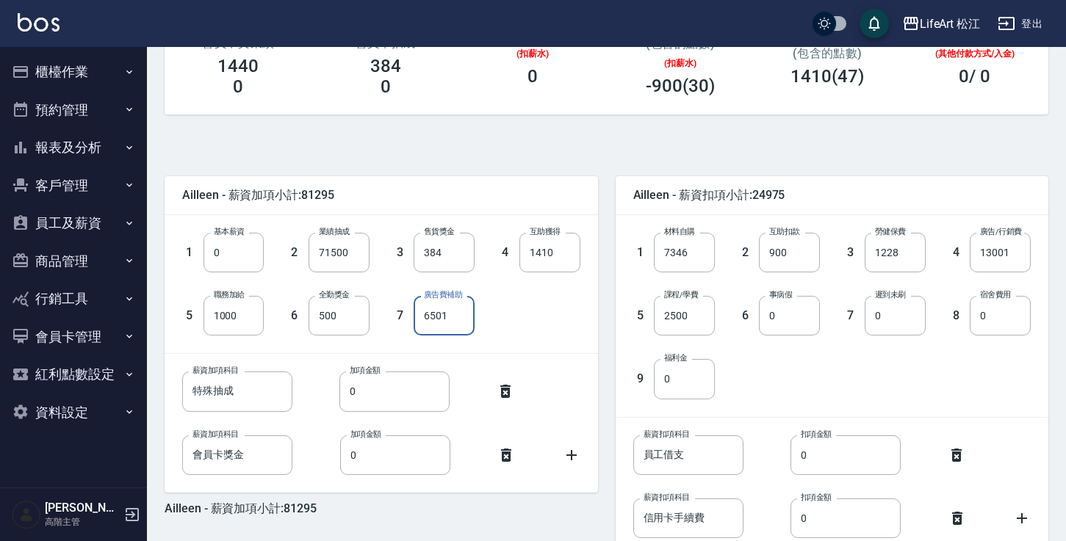
click at [553, 322] on div "1 基本薪資 0 基本薪資 2 業績抽成 71500 業績抽成 3 售貨獎金 384 售貨獎金 4 互助獲得 1410 互助獲得 5 職務加給 1000 職務…" at bounding box center [370, 272] width 422 height 126
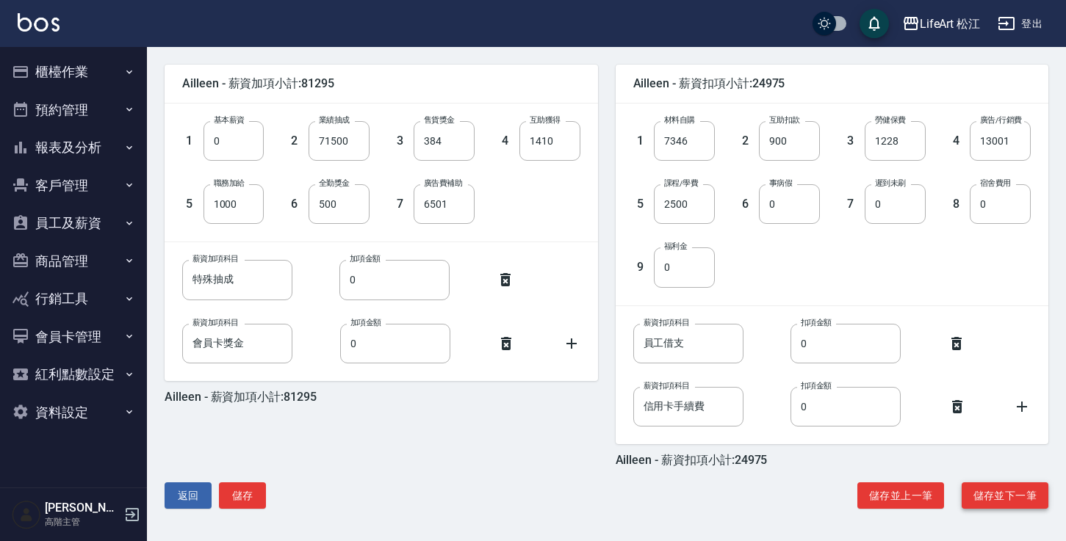
click at [990, 488] on button "儲存並下一筆" at bounding box center [1004, 496] width 87 height 27
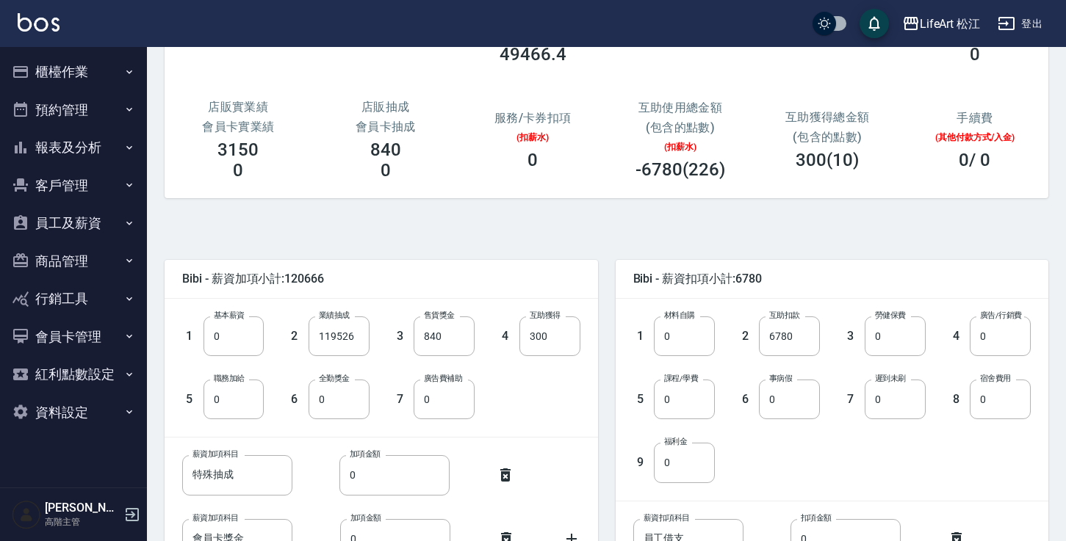
scroll to position [222, 0]
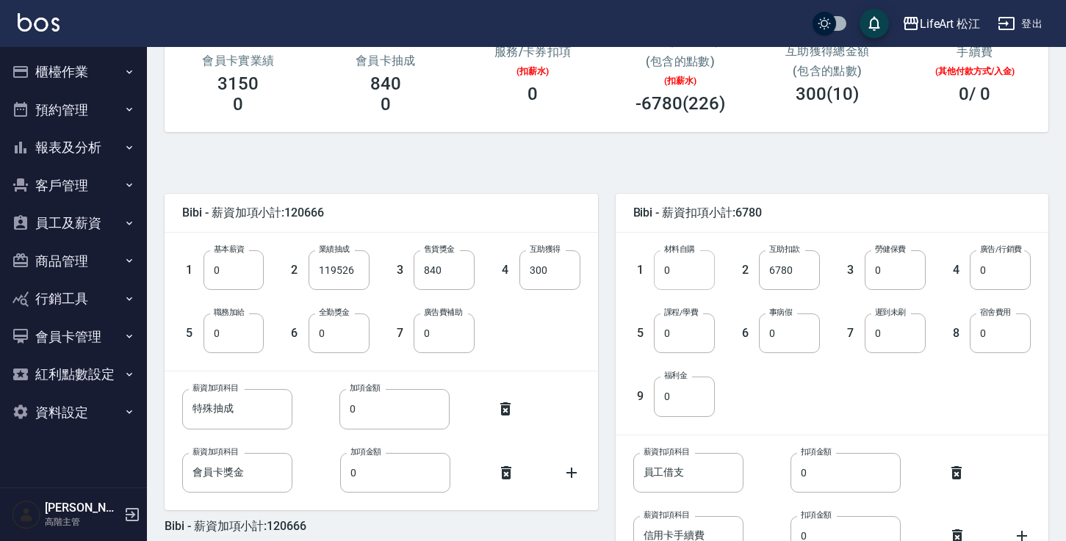
click at [712, 276] on input "0" at bounding box center [684, 270] width 61 height 40
type input "5543"
click at [915, 276] on input "0" at bounding box center [895, 270] width 61 height 40
type input "1228"
type input "6657"
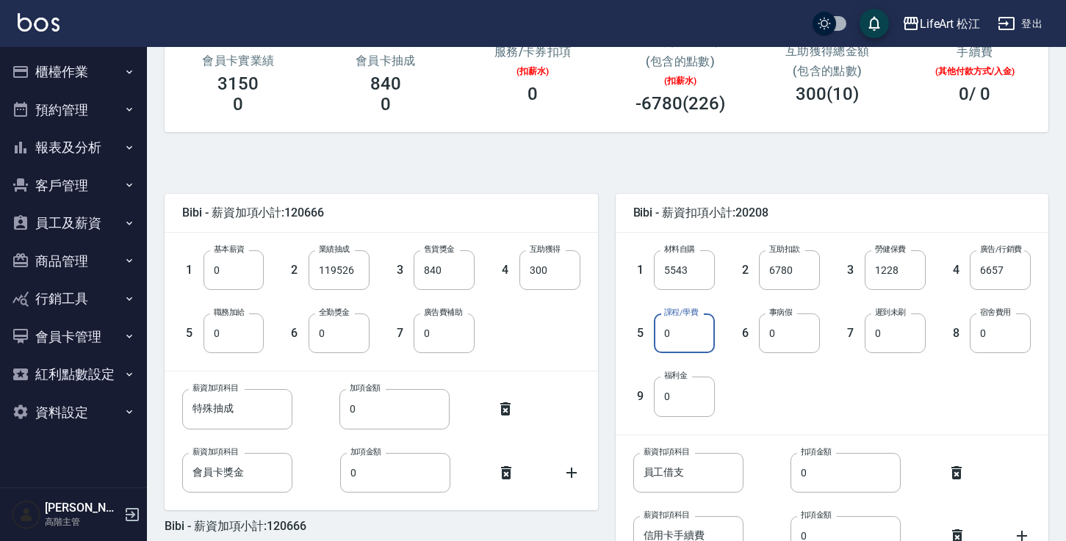
click at [705, 344] on input "0" at bounding box center [684, 334] width 61 height 40
type input "2500"
click at [337, 338] on input "0" at bounding box center [339, 334] width 61 height 40
type input "500"
type input "3000"
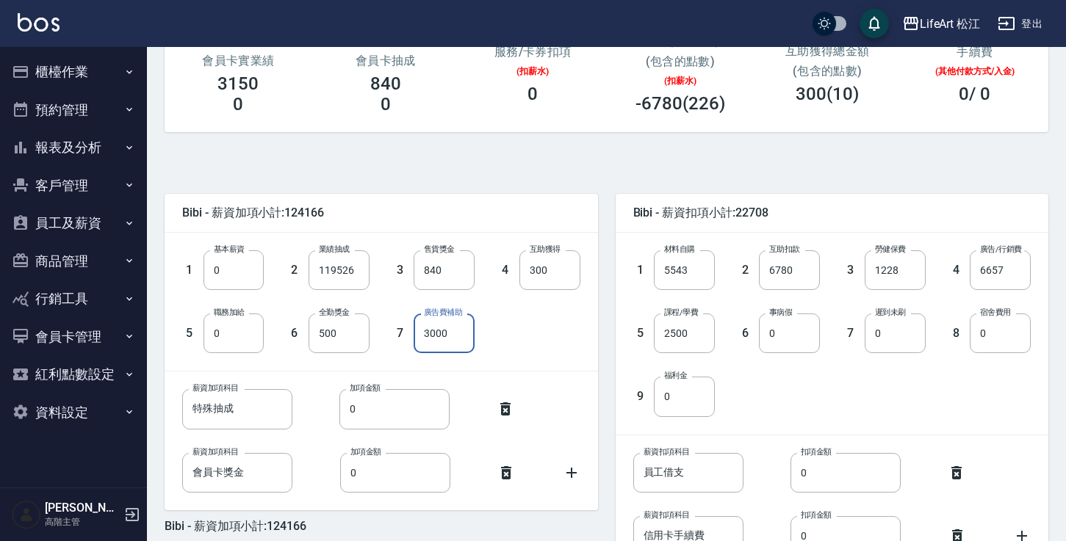
scroll to position [351, 0]
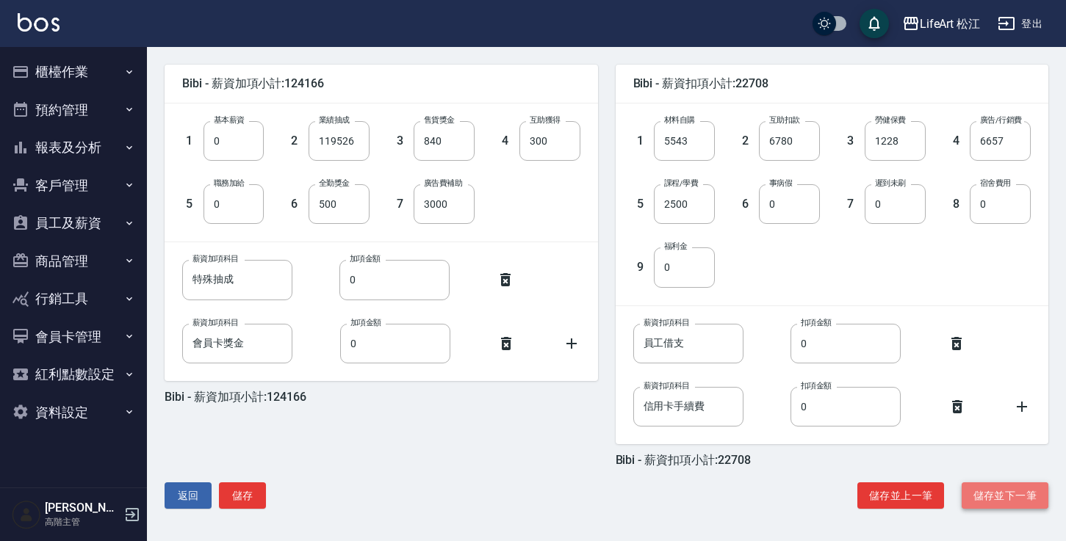
click at [999, 507] on button "儲存並下一筆" at bounding box center [1004, 496] width 87 height 27
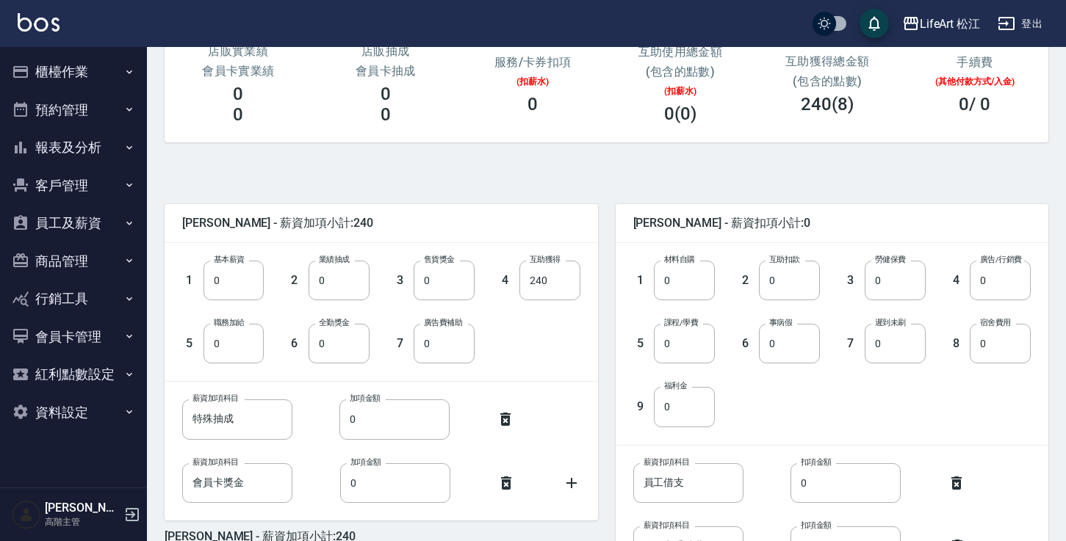
scroll to position [234, 0]
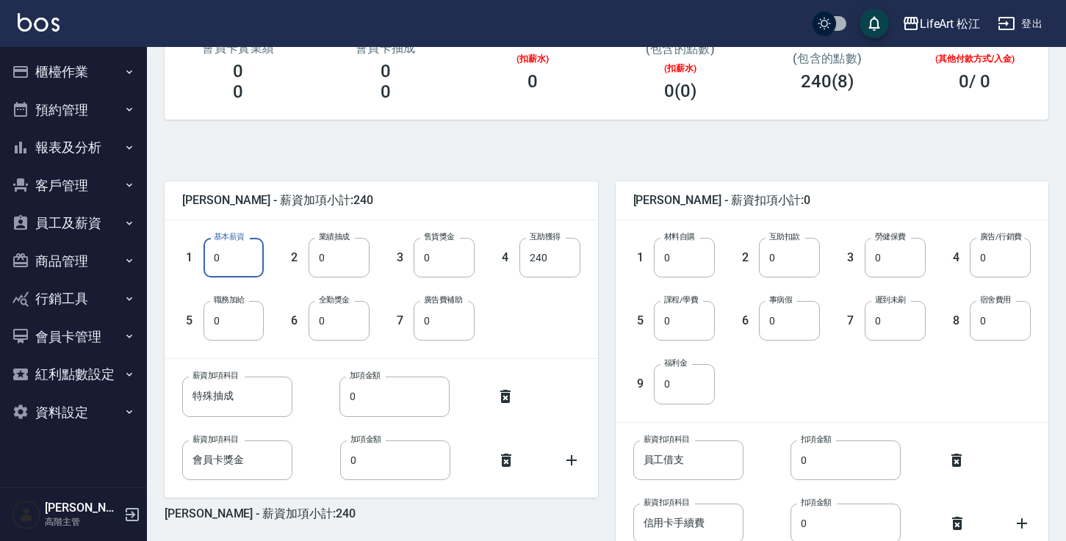
click at [244, 263] on input "0" at bounding box center [233, 258] width 61 height 40
type input "0"
click at [546, 267] on input "240" at bounding box center [549, 258] width 61 height 40
type input "0"
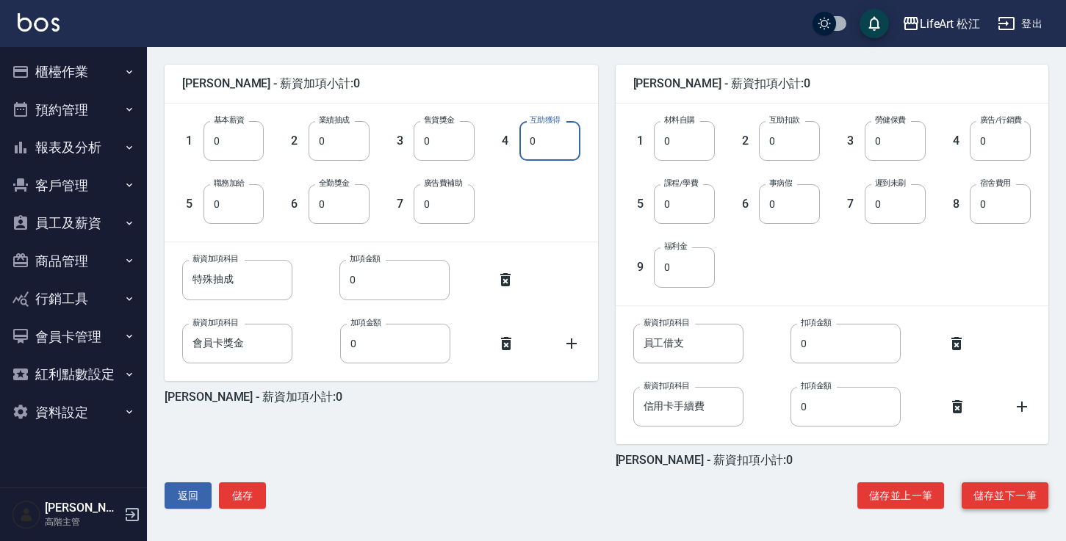
click at [1022, 485] on button "儲存並下一筆" at bounding box center [1004, 496] width 87 height 27
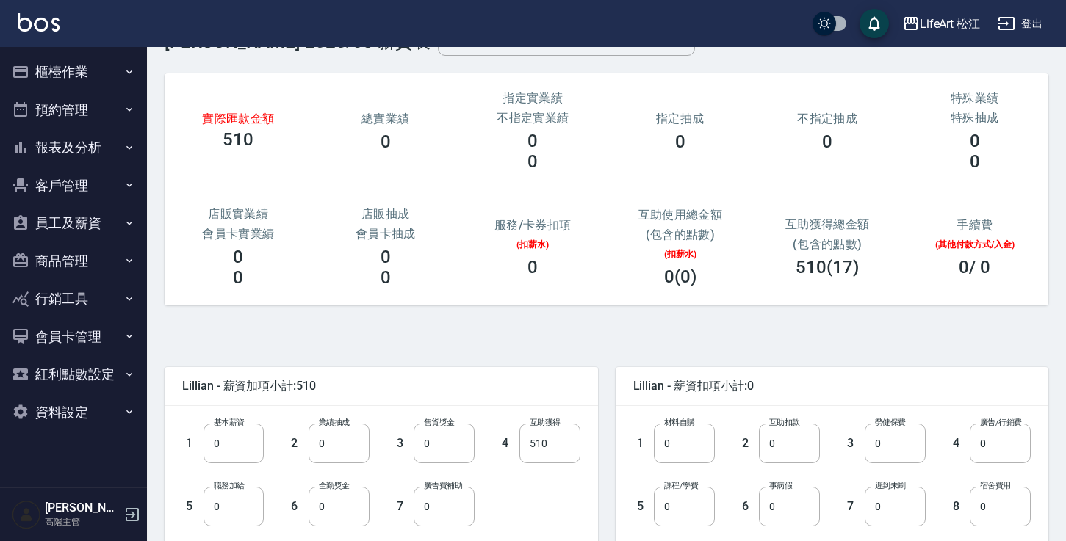
scroll to position [173, 0]
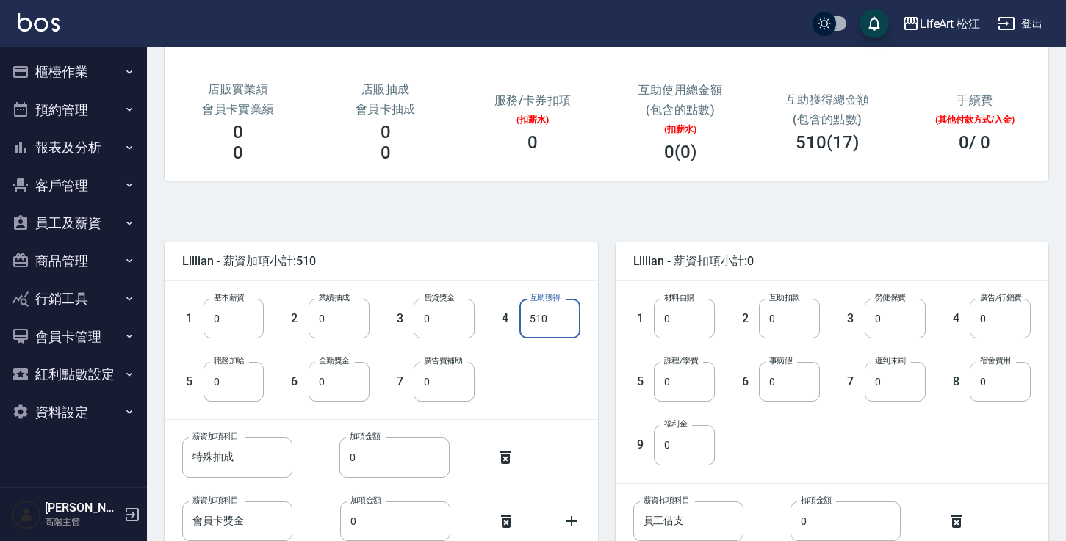
drag, startPoint x: 576, startPoint y: 325, endPoint x: 520, endPoint y: 314, distance: 56.9
click at [520, 314] on input "510" at bounding box center [549, 319] width 61 height 40
type input "0"
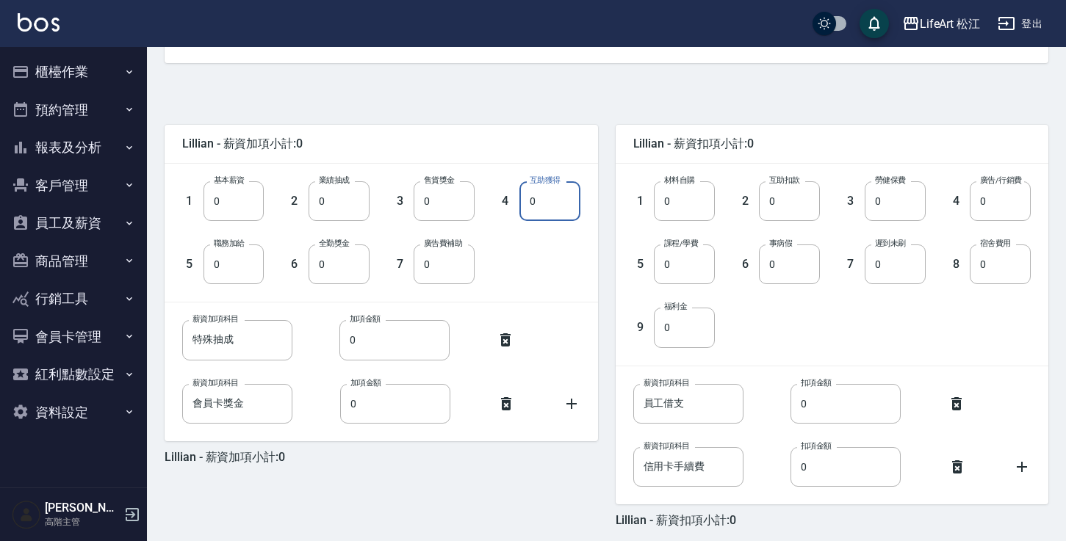
scroll to position [351, 0]
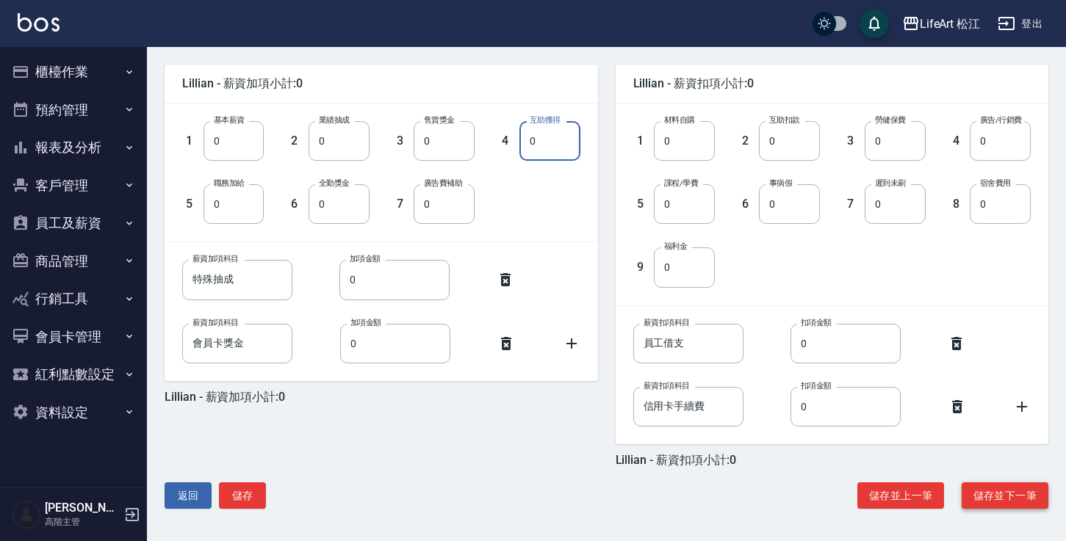
click at [1003, 491] on button "儲存並下一筆" at bounding box center [1004, 496] width 87 height 27
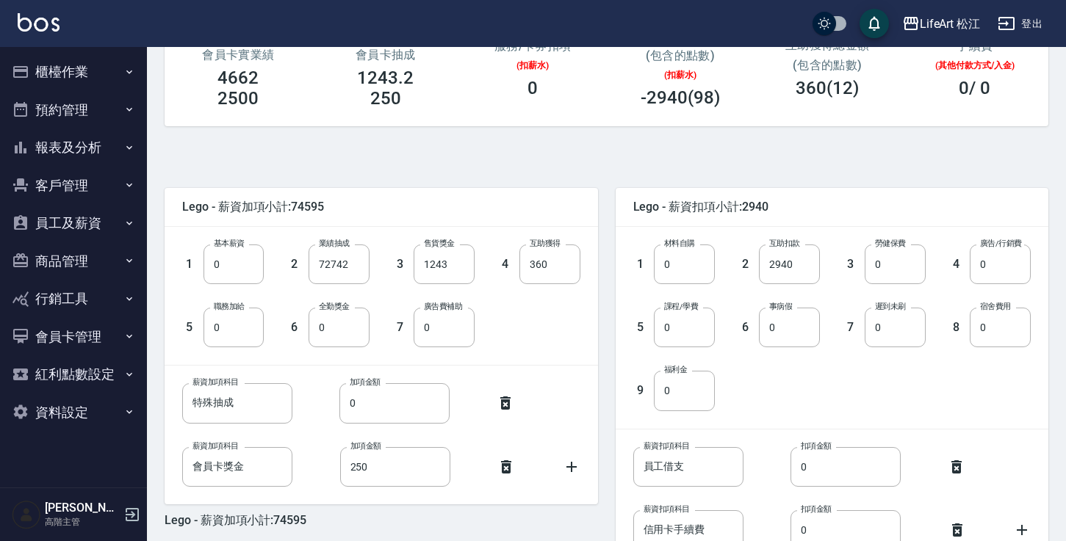
scroll to position [315, 0]
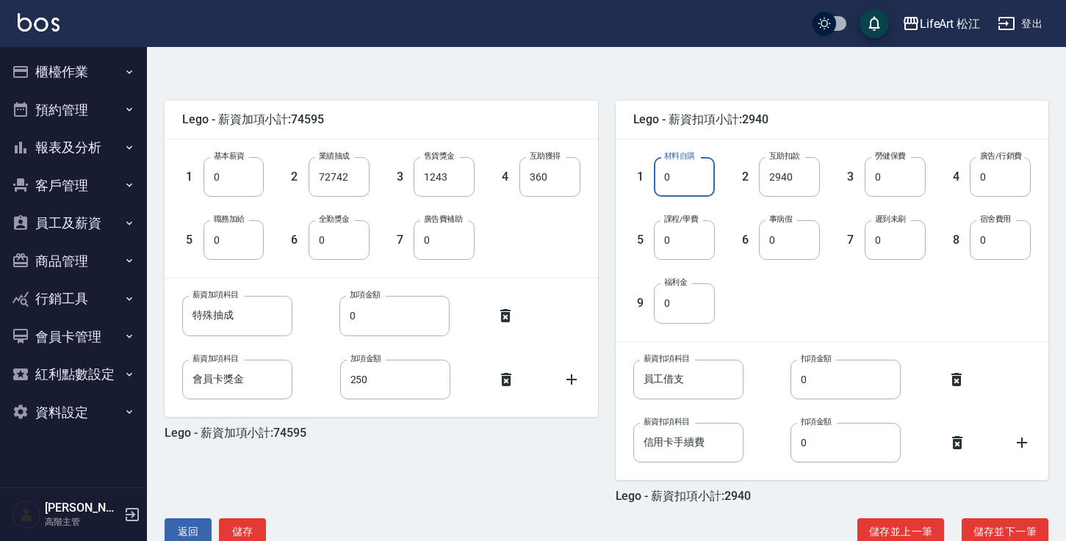
drag, startPoint x: 697, startPoint y: 181, endPoint x: 691, endPoint y: 196, distance: 15.8
click at [691, 196] on input "0" at bounding box center [684, 177] width 61 height 40
type input "6015"
click at [896, 184] on input "0" at bounding box center [895, 177] width 61 height 40
type input "1228"
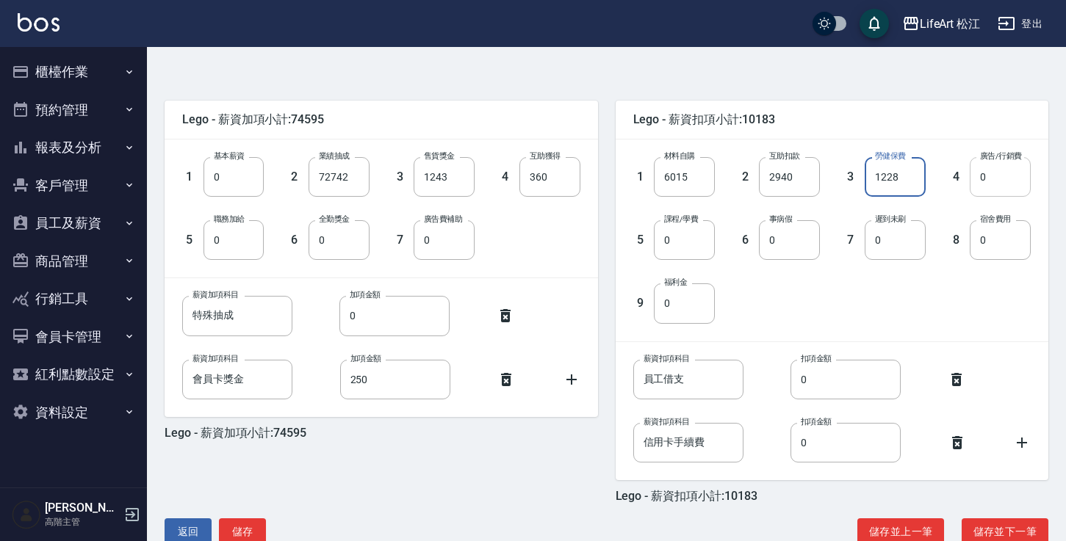
click at [1020, 191] on input "0" at bounding box center [1000, 177] width 61 height 40
type input "16221"
click at [710, 228] on input "0" at bounding box center [684, 240] width 61 height 40
type input "2500"
type input "員"
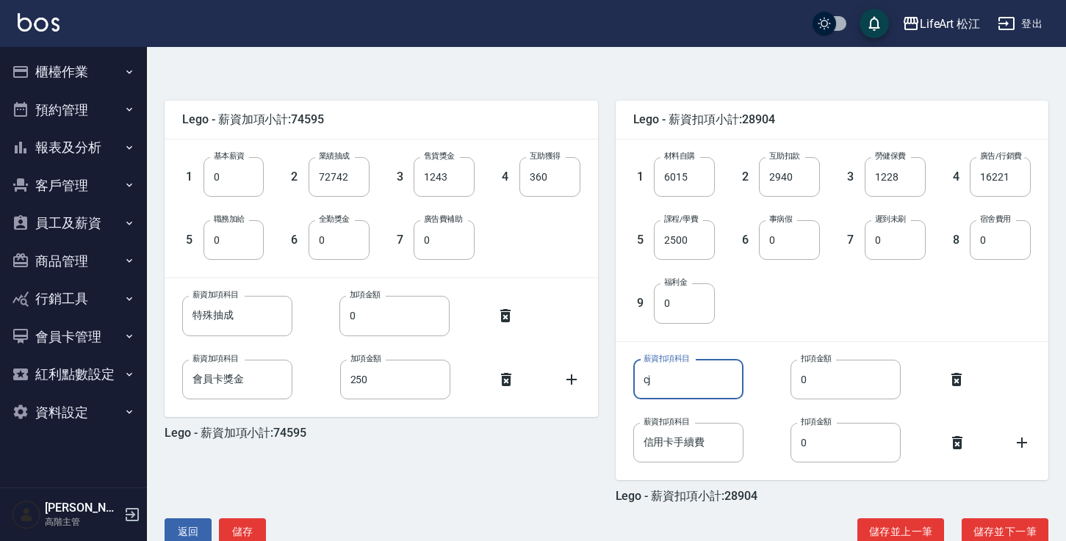
type input "c"
type input "會員扣點"
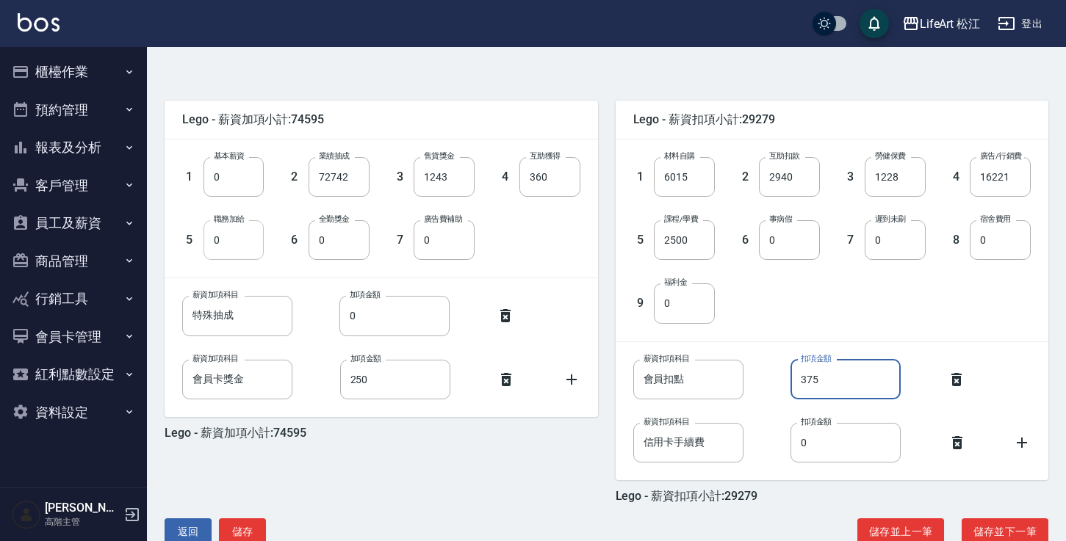
type input "375"
click at [231, 247] on input "0" at bounding box center [233, 240] width 61 height 40
type input "4000"
type input "500"
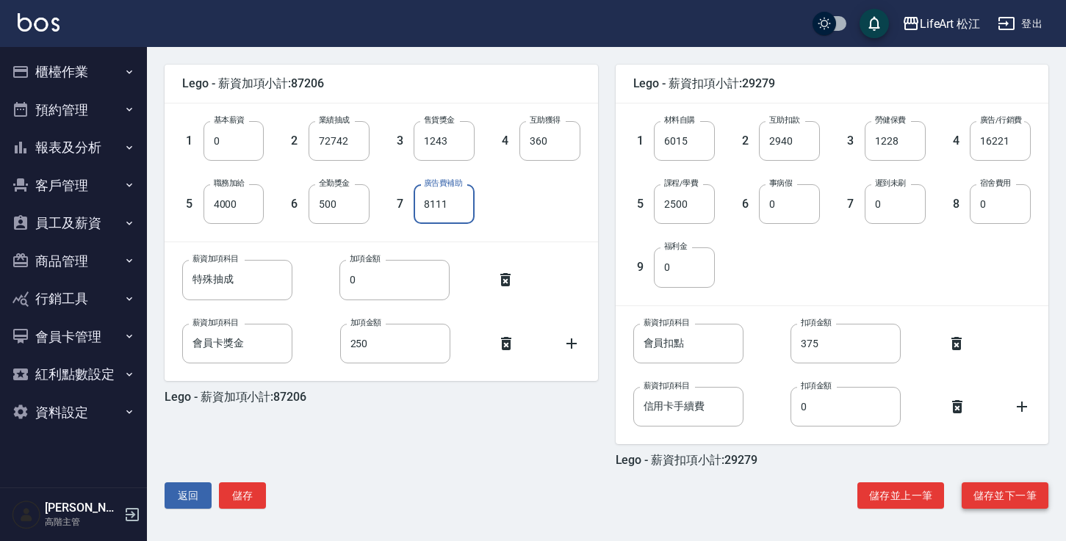
type input "8111"
click at [995, 494] on button "儲存並下一筆" at bounding box center [1004, 496] width 87 height 27
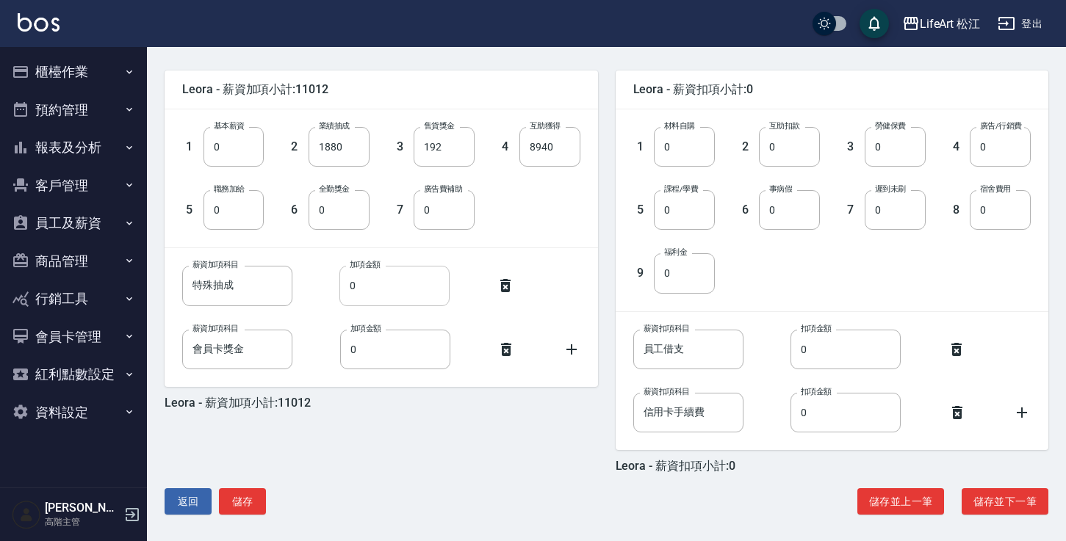
scroll to position [314, 0]
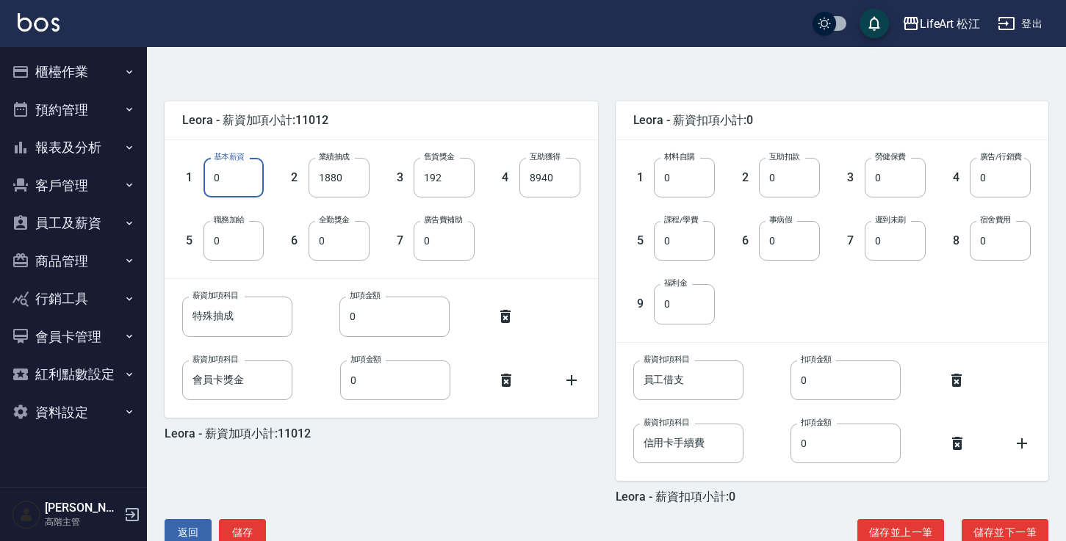
click at [231, 177] on input "0" at bounding box center [233, 178] width 61 height 40
type input "28590"
click at [563, 190] on input "8940" at bounding box center [549, 178] width 61 height 40
drag, startPoint x: 559, startPoint y: 184, endPoint x: 497, endPoint y: 175, distance: 62.3
click at [497, 175] on div "4 互助獲得 8940 互助獲得" at bounding box center [527, 165] width 105 height 63
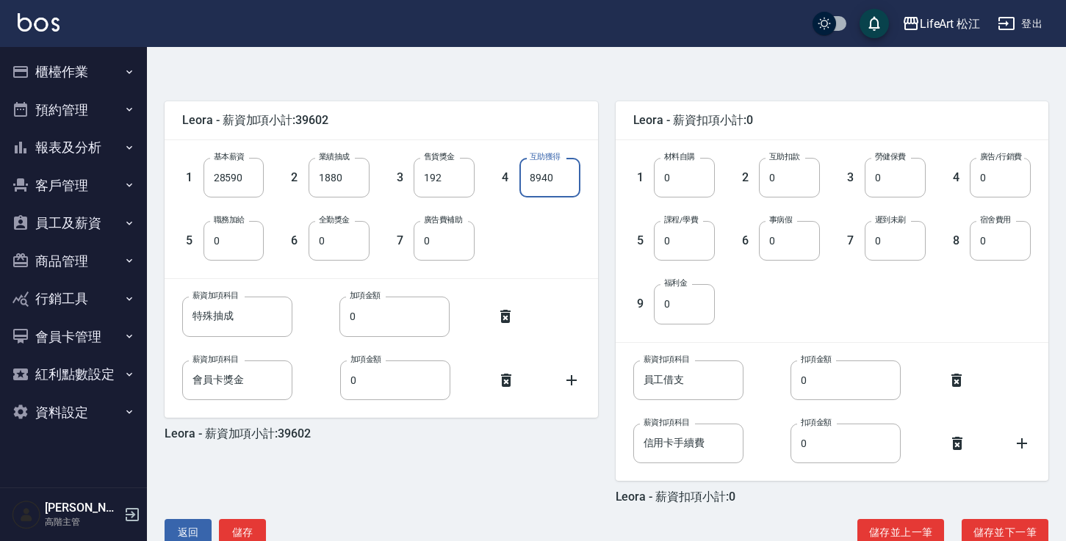
type input "0"
click at [680, 178] on input "0" at bounding box center [684, 178] width 61 height 40
type input "1695"
click at [890, 189] on input "0" at bounding box center [895, 178] width 61 height 40
type input "1158"
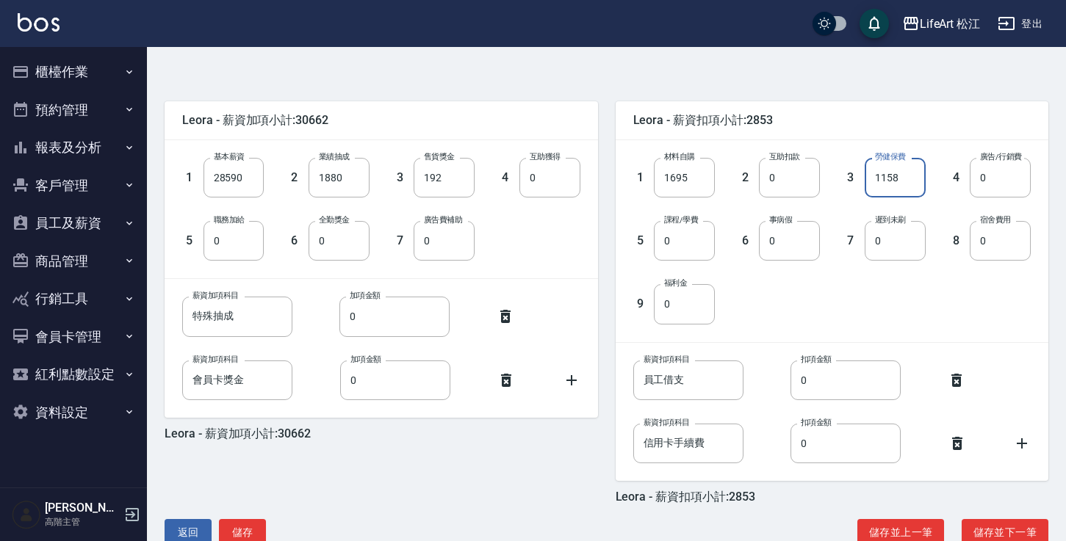
type input "0"
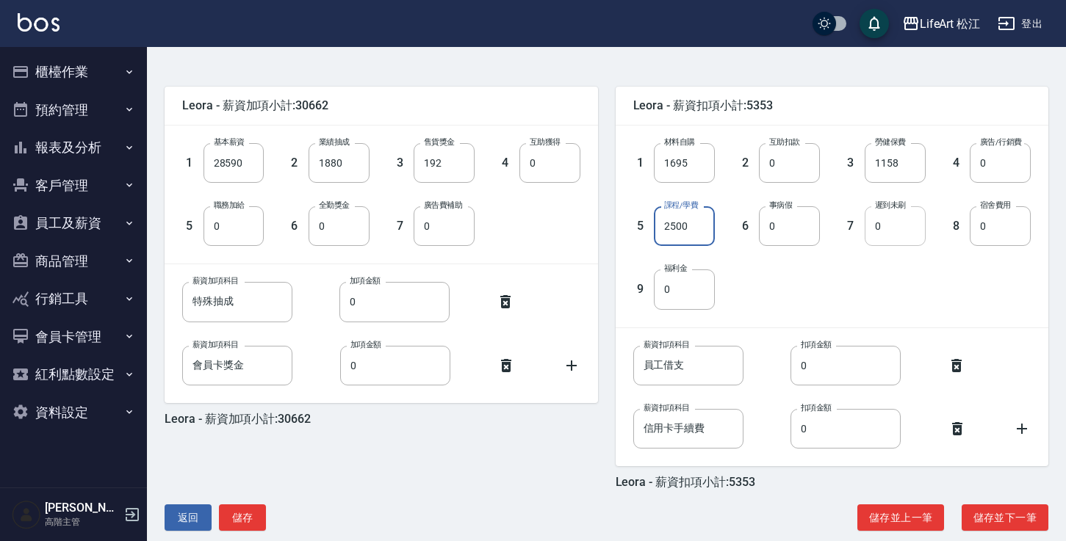
scroll to position [351, 0]
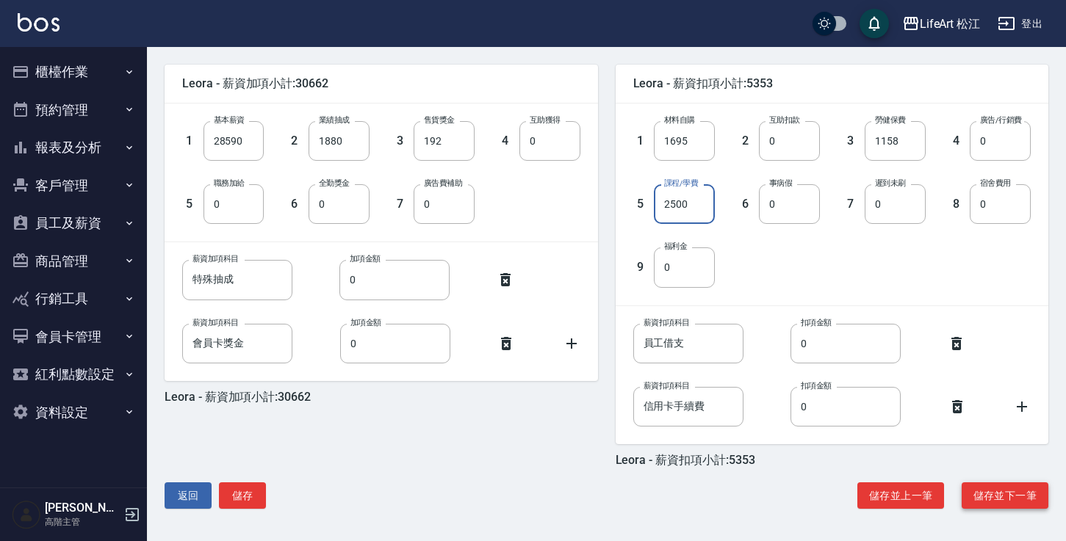
type input "2500"
click at [1012, 497] on button "儲存並下一筆" at bounding box center [1004, 496] width 87 height 27
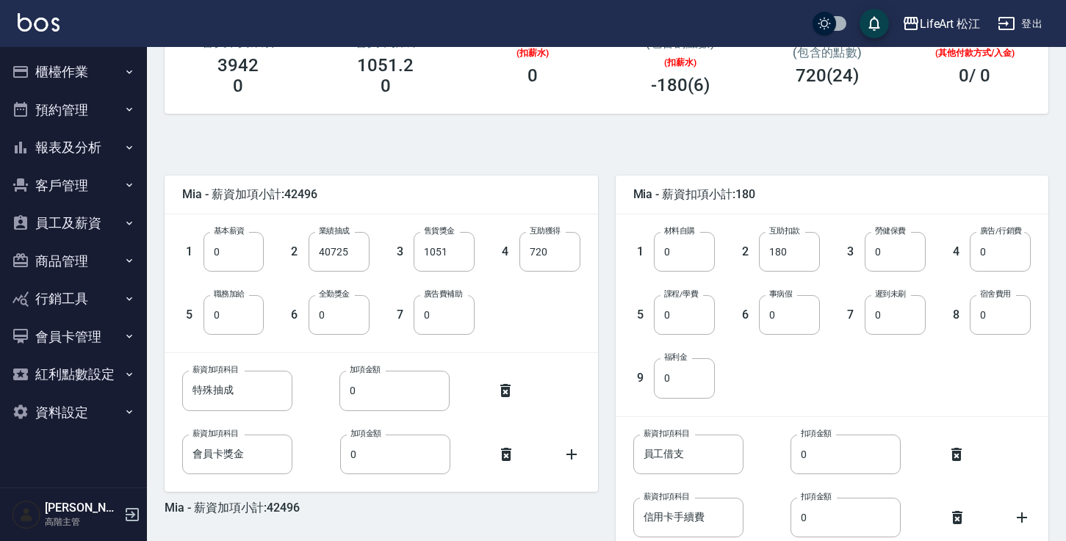
scroll to position [351, 0]
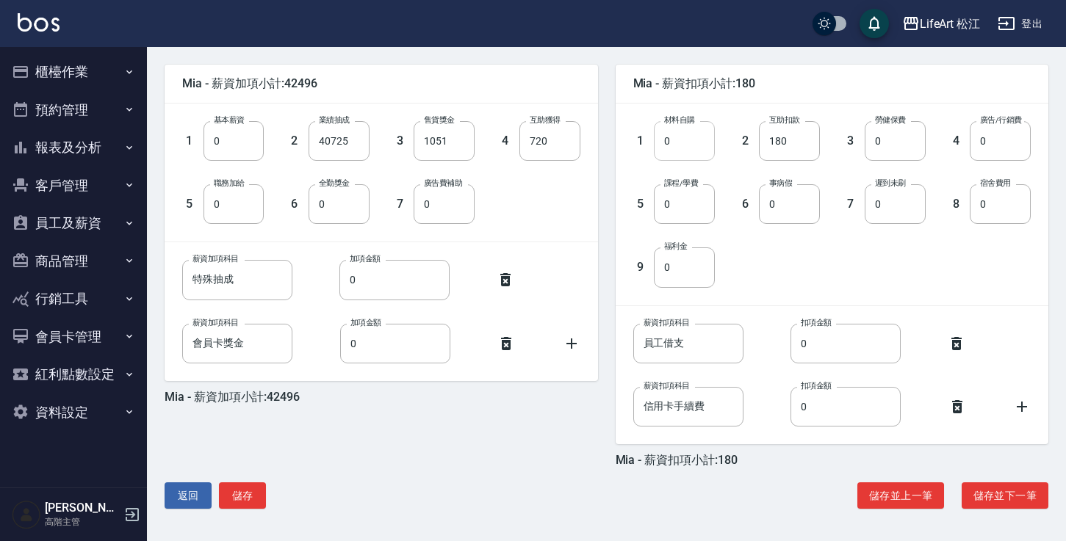
click at [683, 149] on input "0" at bounding box center [684, 141] width 61 height 40
type input "6453"
click at [920, 150] on input "0" at bounding box center [895, 141] width 61 height 40
type input "1228"
type input "7816"
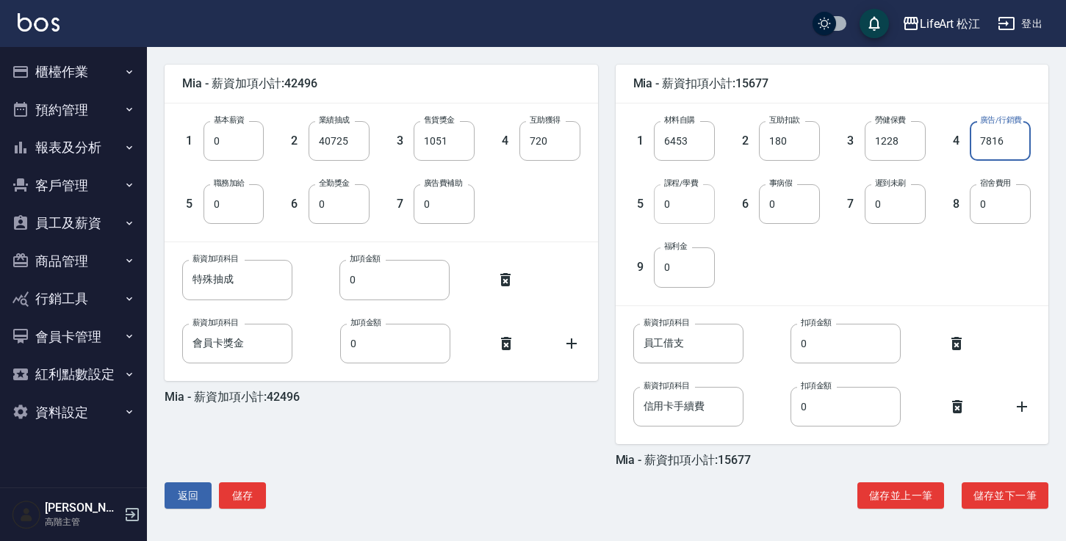
click at [682, 205] on input "0" at bounding box center [684, 204] width 61 height 40
type input "2500"
click at [462, 206] on input "0" at bounding box center [444, 204] width 61 height 40
type input "3000"
click at [362, 217] on input "0" at bounding box center [339, 204] width 61 height 40
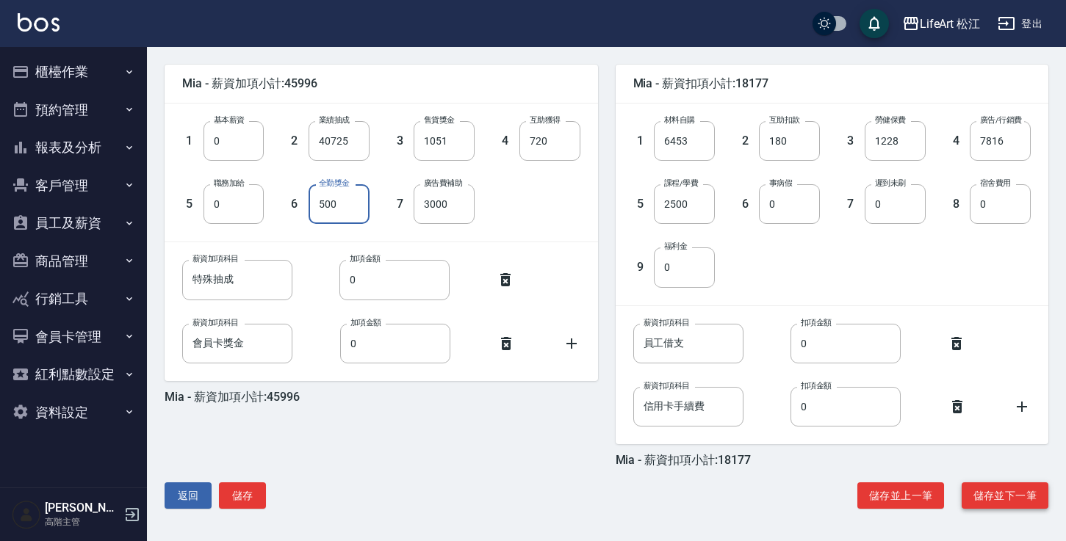
type input "500"
click at [995, 502] on button "儲存並下一筆" at bounding box center [1004, 496] width 87 height 27
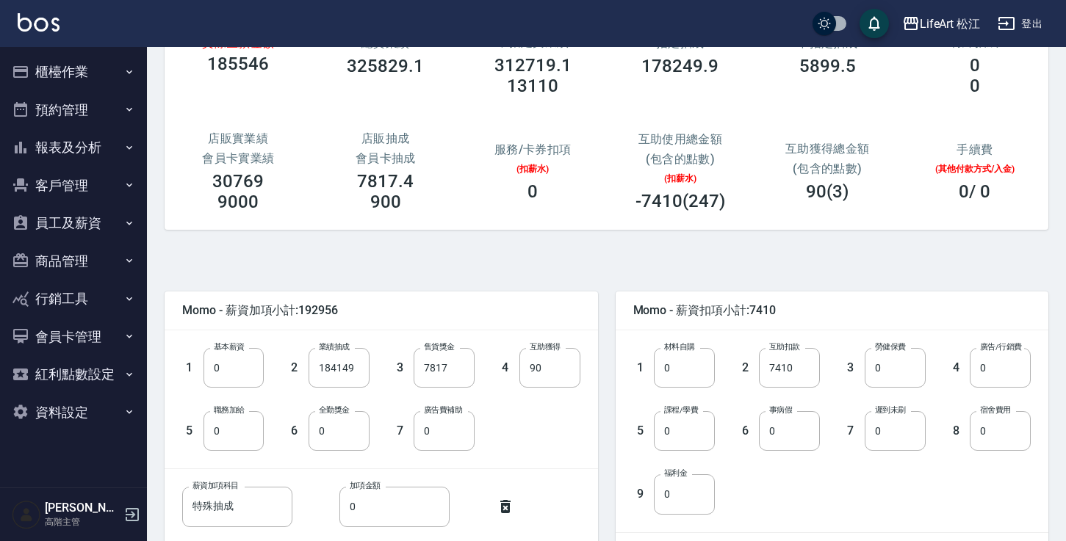
scroll to position [257, 0]
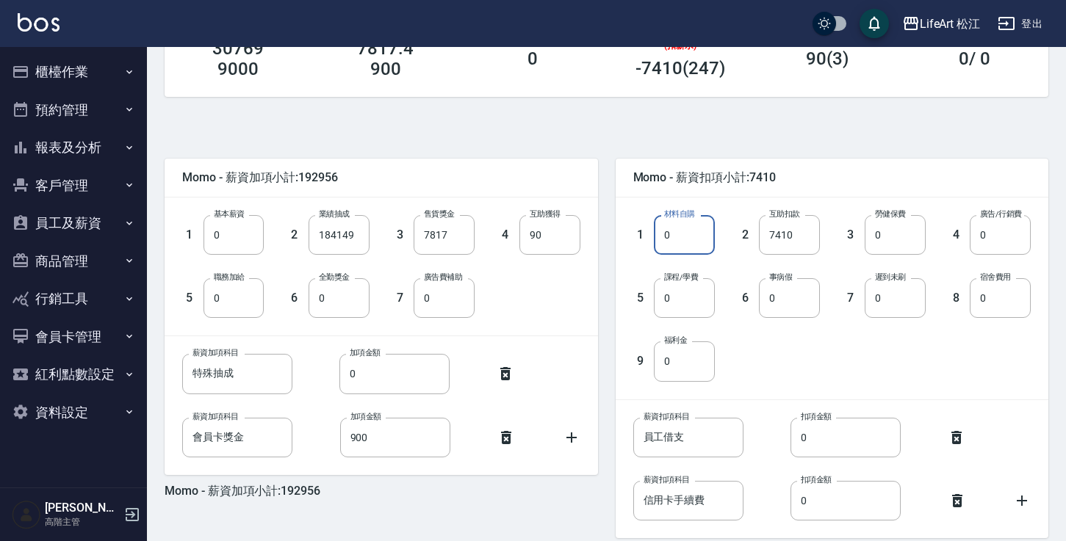
click at [699, 237] on input "0" at bounding box center [684, 235] width 61 height 40
type input "27475"
click at [912, 243] on input "0" at bounding box center [895, 235] width 61 height 40
type input "2168"
type input "9627"
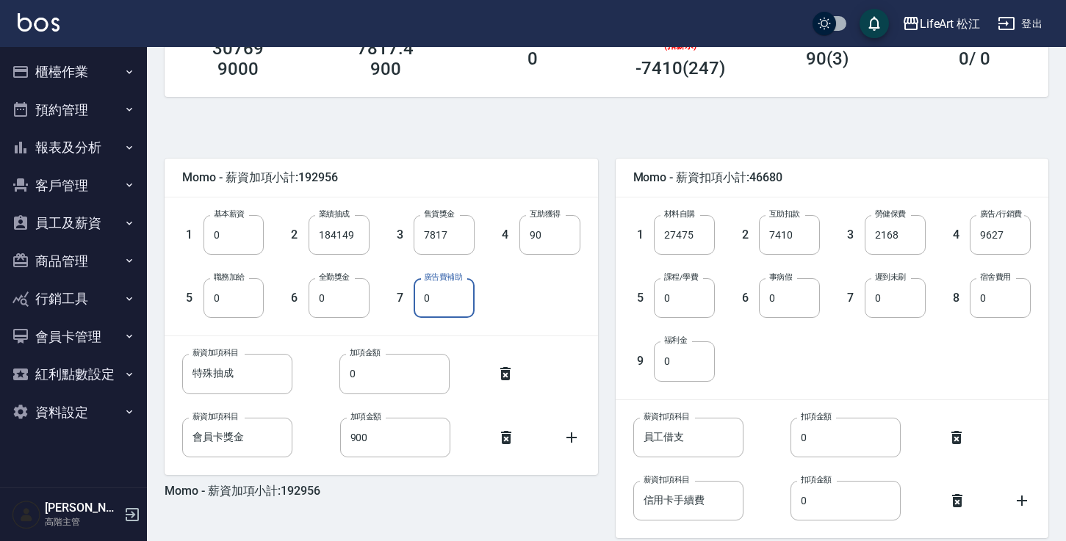
click at [459, 303] on input "0" at bounding box center [444, 298] width 61 height 40
type input "3000"
click at [698, 302] on input "0" at bounding box center [684, 298] width 61 height 40
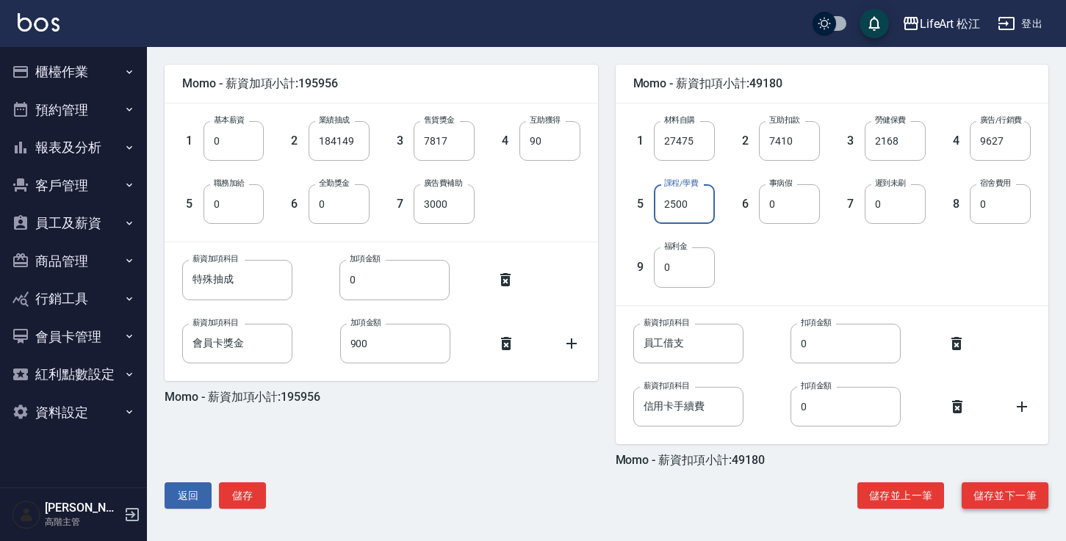
type input "2500"
click at [967, 493] on button "儲存並下一筆" at bounding box center [1004, 496] width 87 height 27
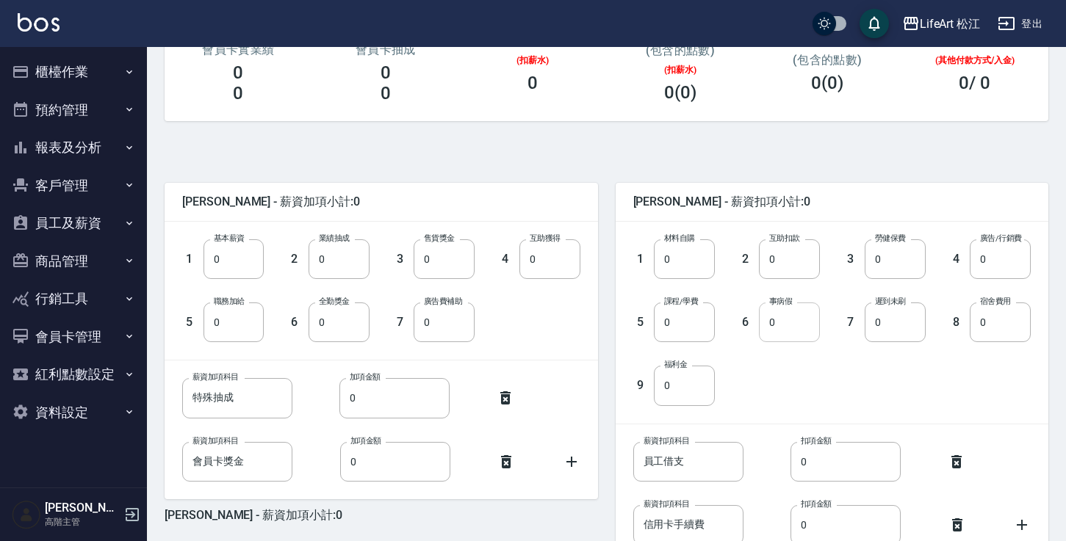
scroll to position [351, 0]
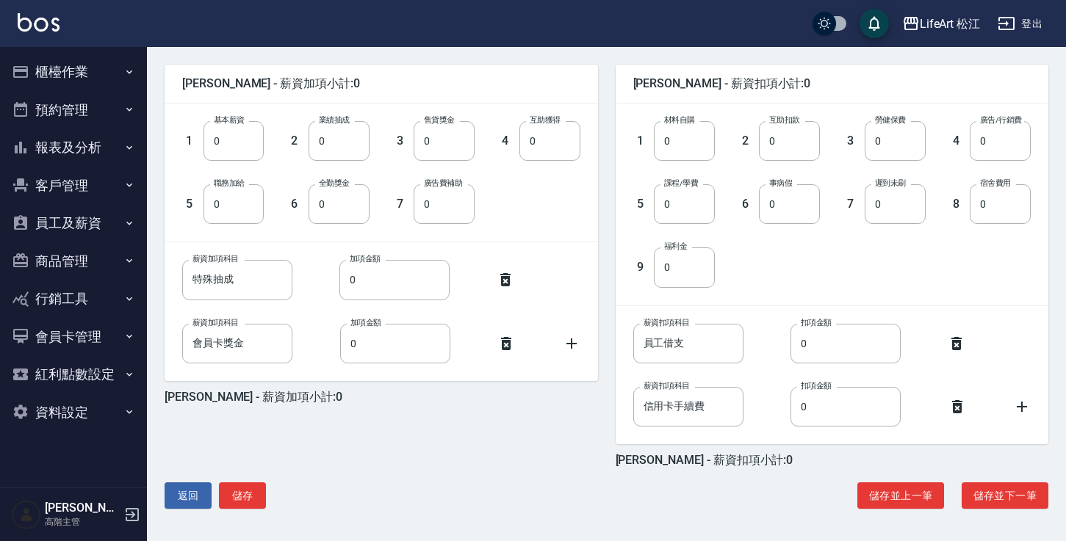
click at [992, 480] on div "[PERSON_NAME] - 薪資加項小計:0 1 基本薪資 0 基本薪資 2 業績抽成 0 業績抽成 3 售貨獎金 0 售貨獎金 4 互助獲得 0 互助獲…" at bounding box center [600, 272] width 895 height 503
click at [993, 494] on button "儲存並下一筆" at bounding box center [1004, 496] width 87 height 27
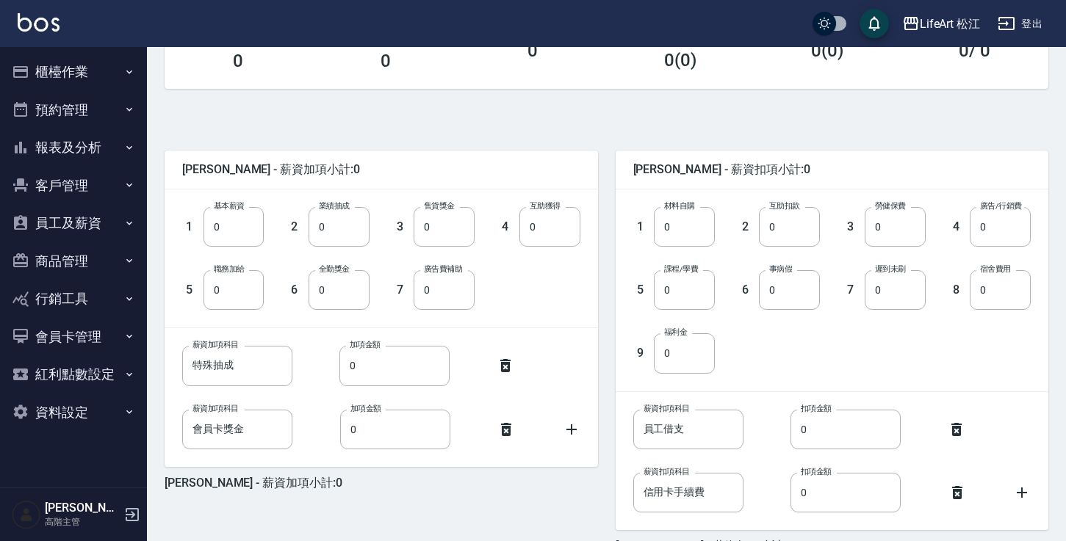
scroll to position [351, 0]
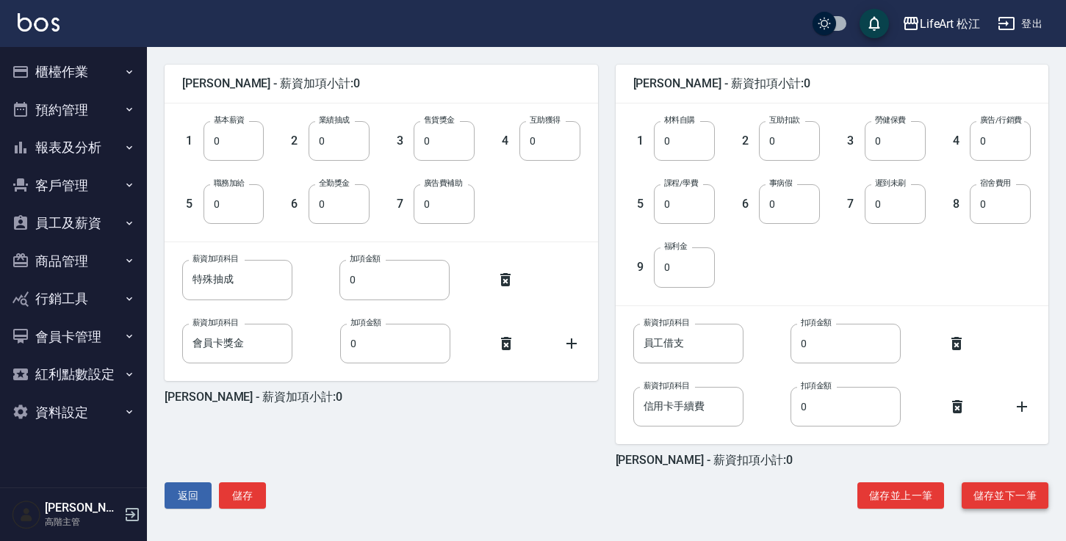
click at [984, 494] on button "儲存並下一筆" at bounding box center [1004, 496] width 87 height 27
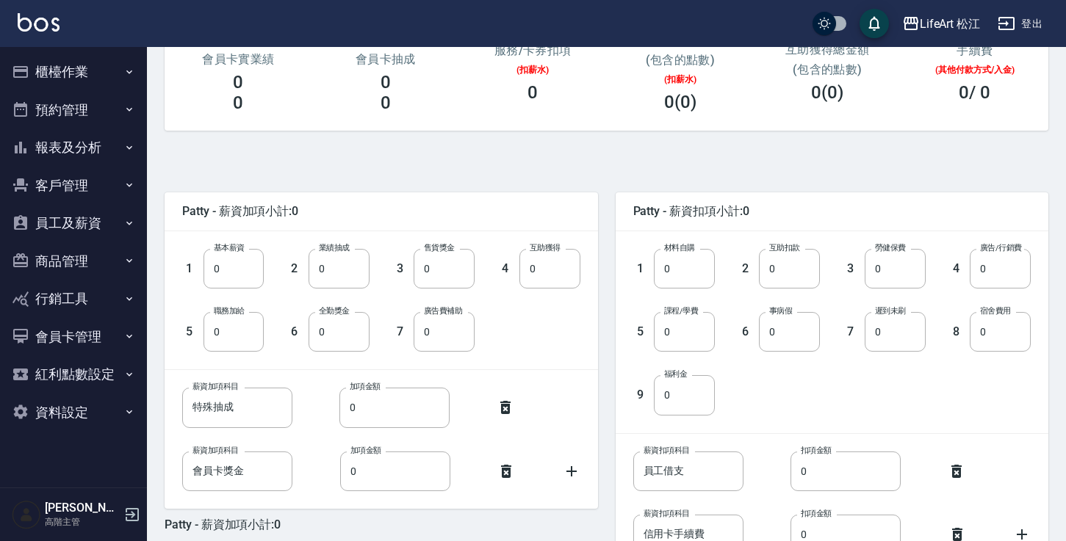
scroll to position [351, 0]
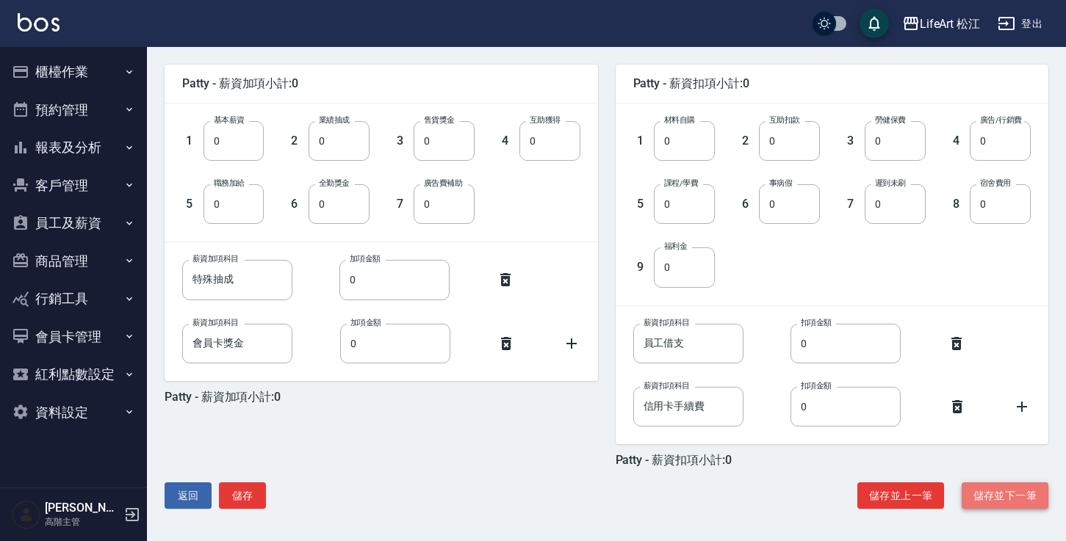
click at [999, 503] on button "儲存並下一筆" at bounding box center [1004, 496] width 87 height 27
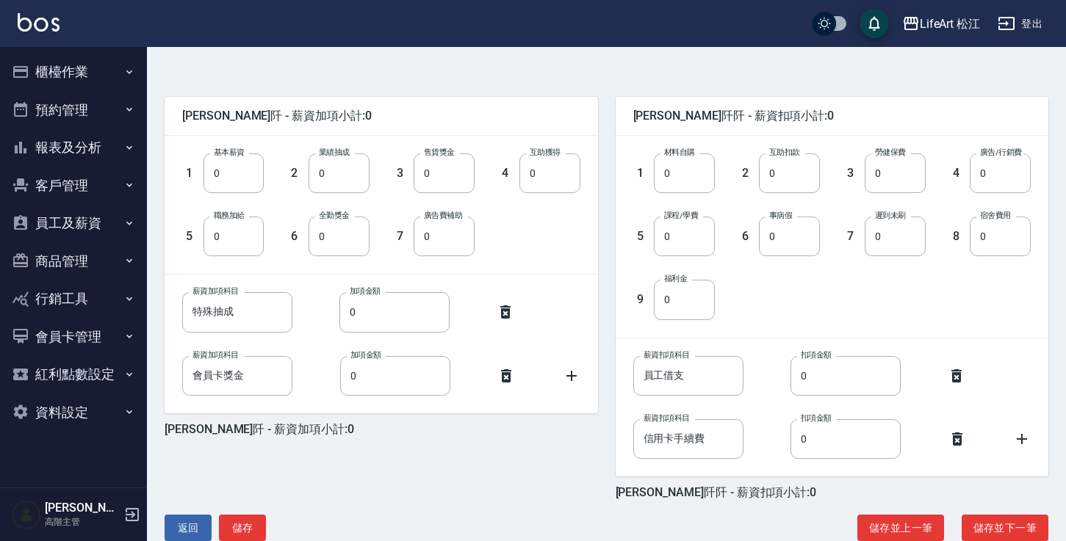
scroll to position [351, 0]
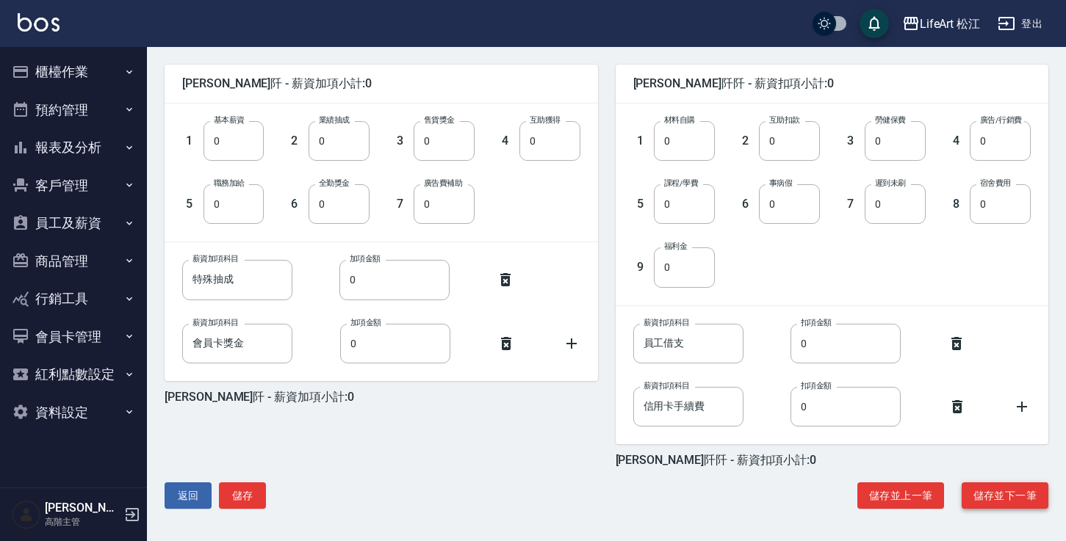
click at [1003, 498] on button "儲存並下一筆" at bounding box center [1004, 496] width 87 height 27
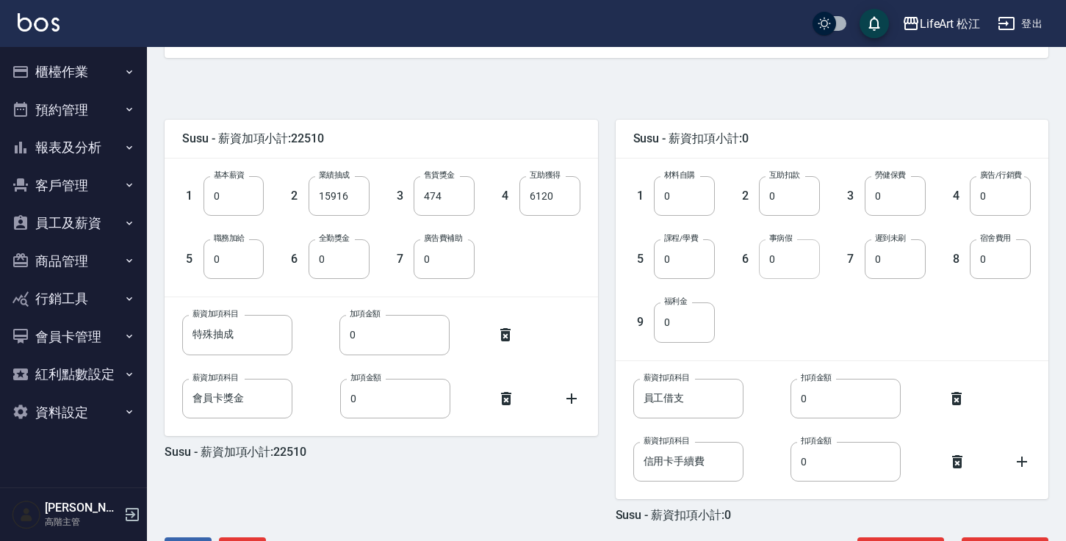
scroll to position [351, 0]
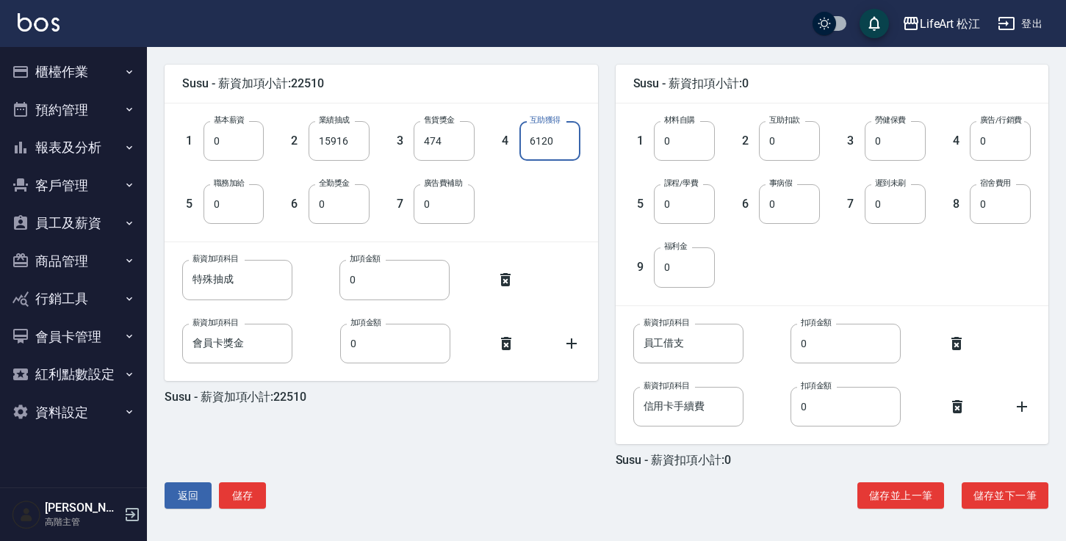
drag, startPoint x: 558, startPoint y: 142, endPoint x: 524, endPoint y: 139, distance: 34.0
click at [524, 139] on input "6120" at bounding box center [549, 141] width 61 height 40
type input "0"
click at [229, 148] on input "0" at bounding box center [233, 141] width 61 height 40
type input "28590"
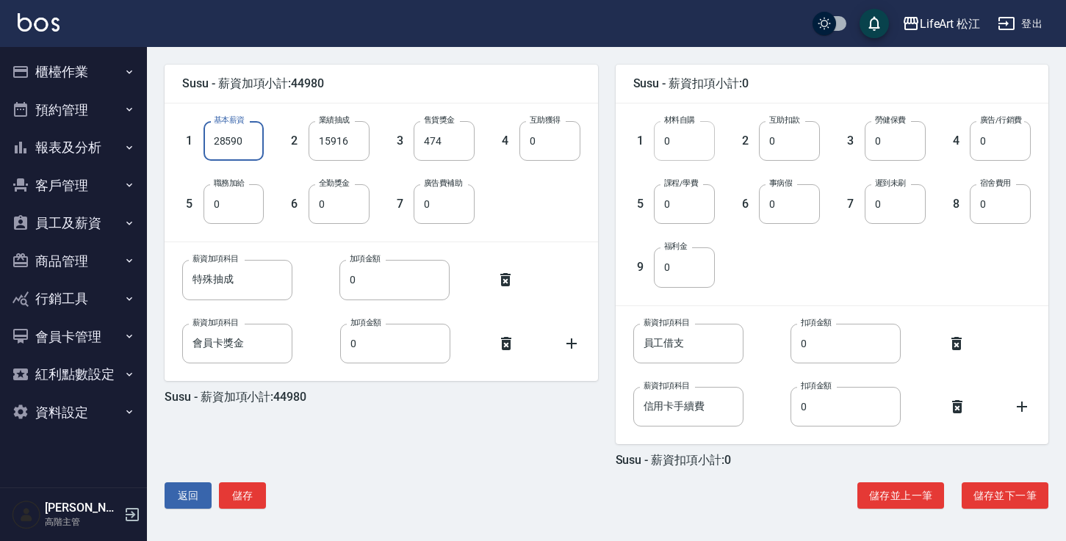
click at [696, 129] on input "0" at bounding box center [684, 141] width 61 height 40
type input "3470"
click at [887, 148] on input "0" at bounding box center [895, 141] width 61 height 40
type input "1158"
type input "0"
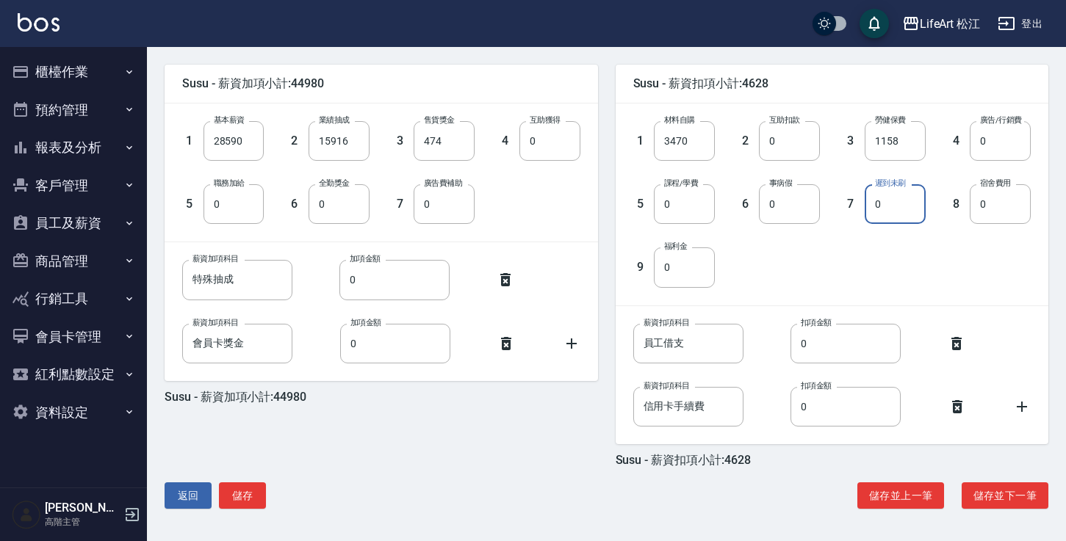
click at [884, 207] on input "0" at bounding box center [895, 204] width 61 height 40
type input "200"
click at [980, 498] on button "儲存並下一筆" at bounding box center [1004, 496] width 87 height 27
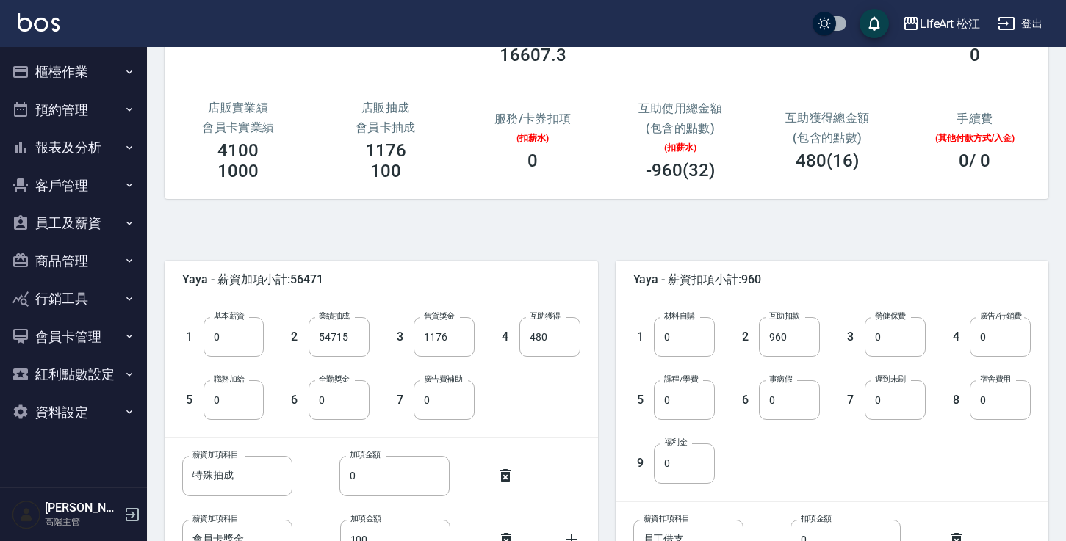
scroll to position [236, 0]
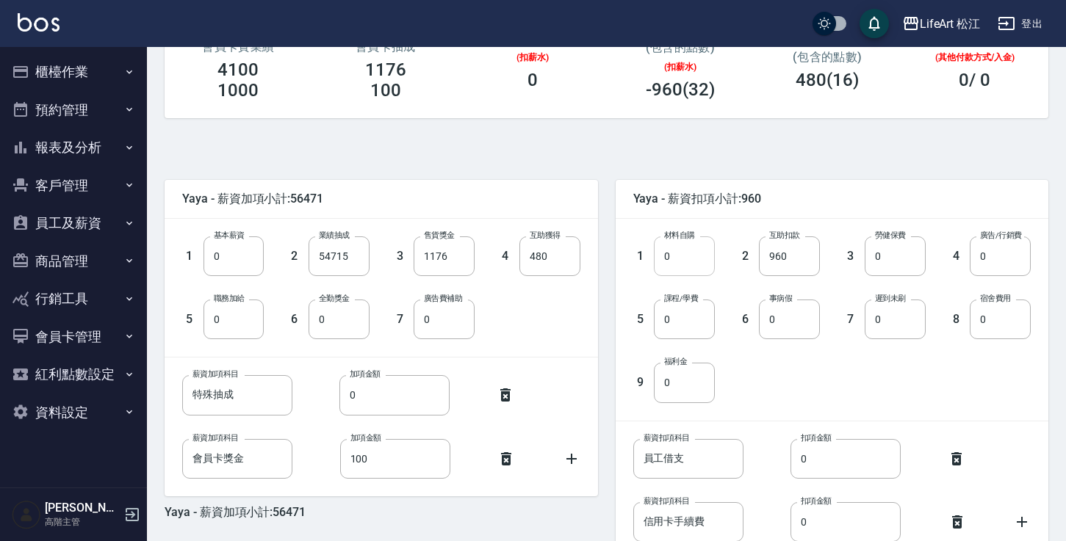
click at [698, 260] on input "0" at bounding box center [684, 257] width 61 height 40
type input "4718"
click at [899, 261] on input "0" at bounding box center [895, 257] width 61 height 40
type input "1228"
click at [1015, 253] on input "0" at bounding box center [1000, 257] width 61 height 40
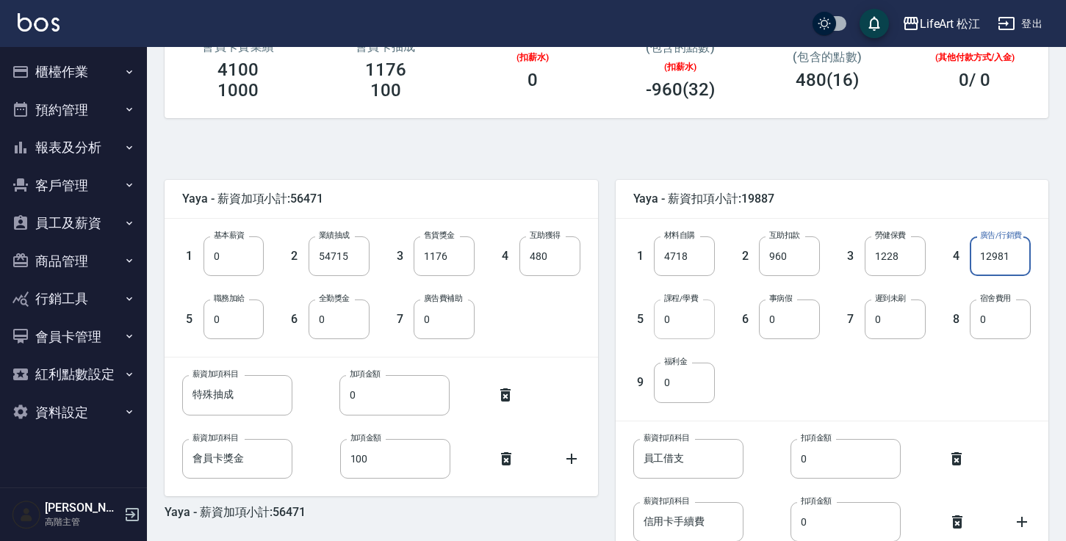
type input "12981"
click at [700, 320] on input "0" at bounding box center [684, 320] width 61 height 40
type input "2500"
click at [248, 336] on input "0" at bounding box center [233, 320] width 61 height 40
type input "1000"
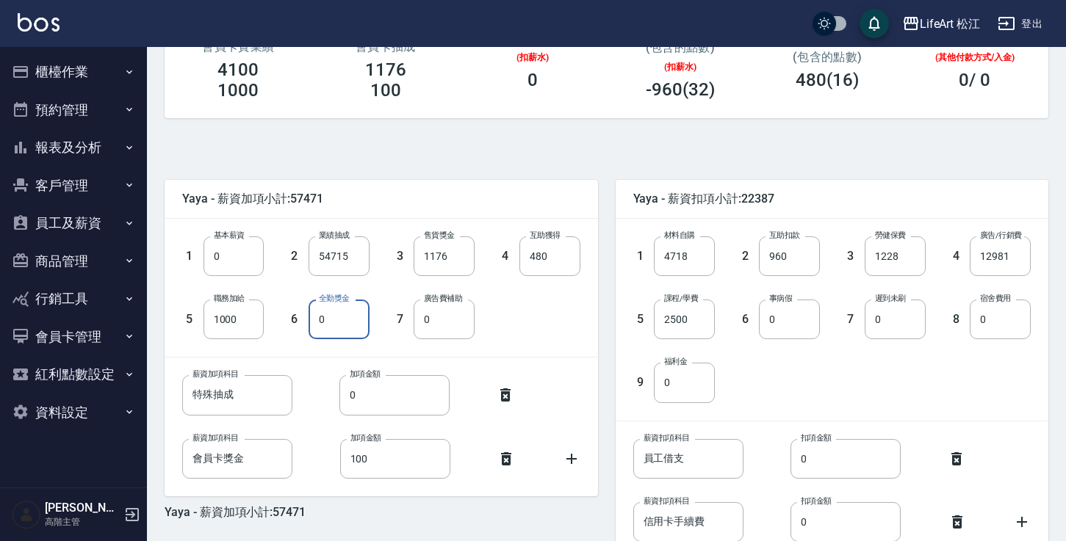
click at [350, 326] on input "0" at bounding box center [339, 320] width 61 height 40
type input "500"
click at [472, 317] on input "0" at bounding box center [444, 320] width 61 height 40
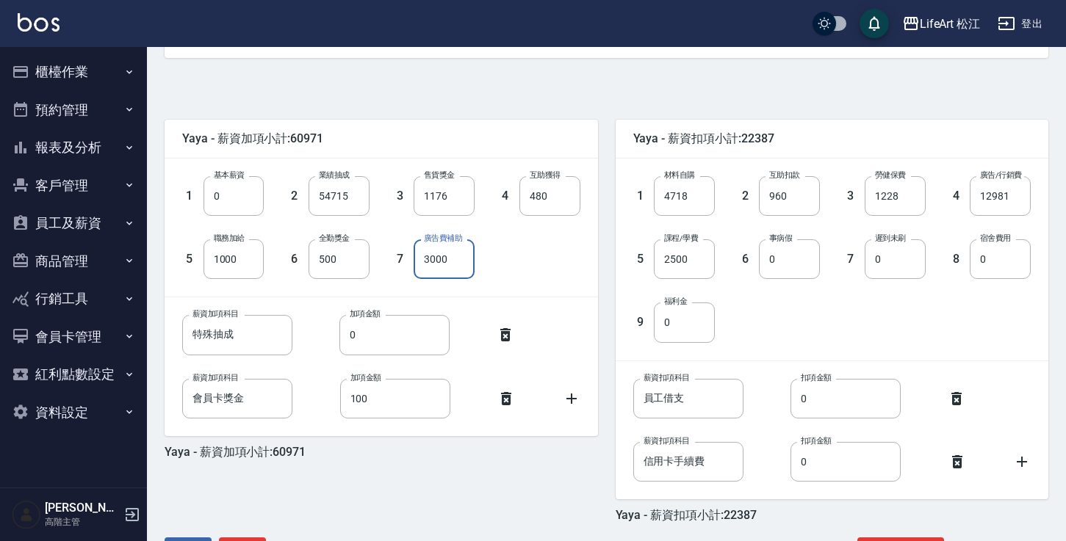
scroll to position [351, 0]
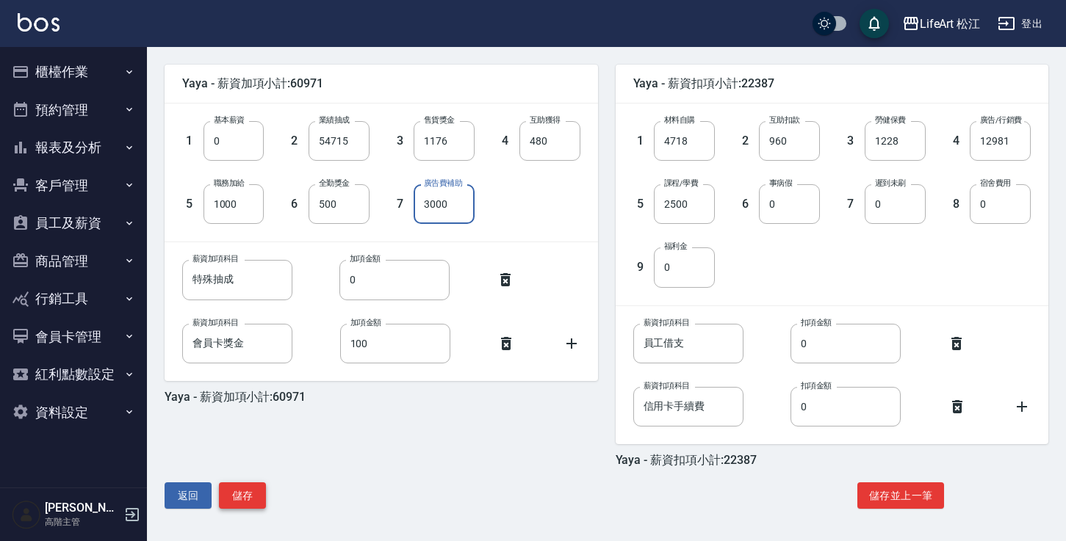
type input "3000"
click at [244, 494] on button "儲存" at bounding box center [242, 496] width 47 height 27
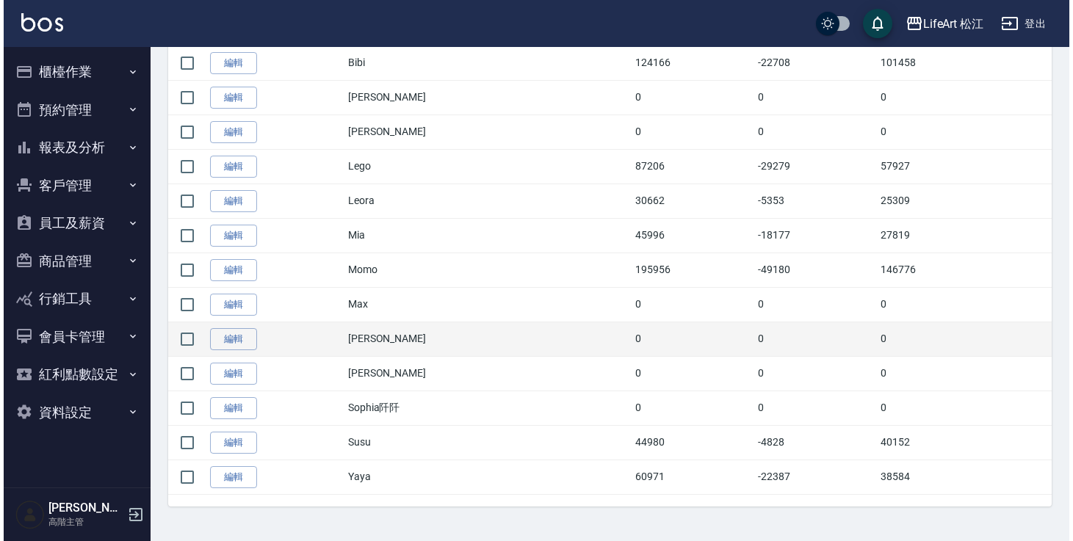
scroll to position [322, 0]
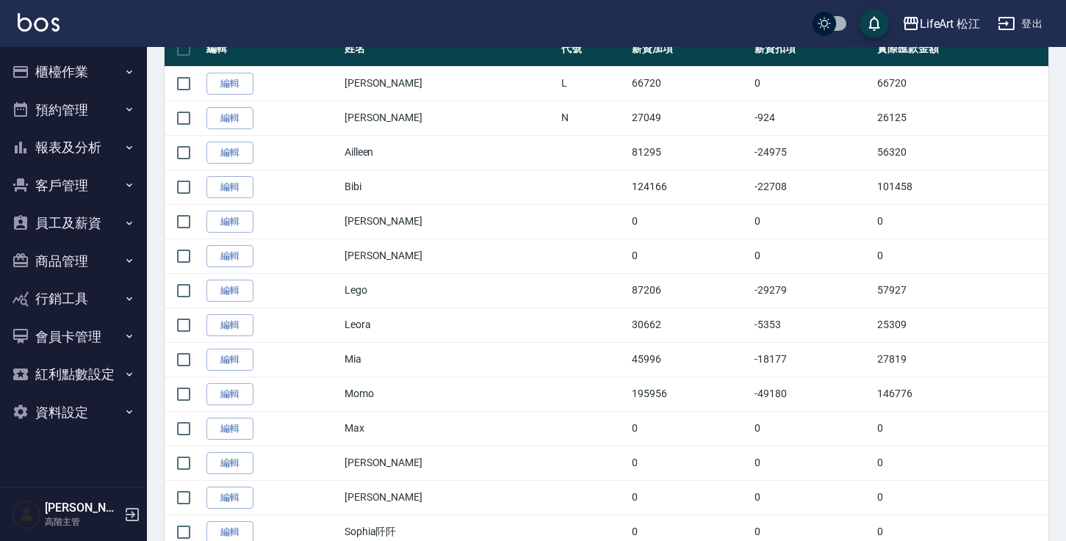
click at [903, 32] on div "LifeArt [PERSON_NAME]出" at bounding box center [533, 23] width 1066 height 47
click at [926, 25] on div "LifeArt 松江" at bounding box center [950, 24] width 61 height 18
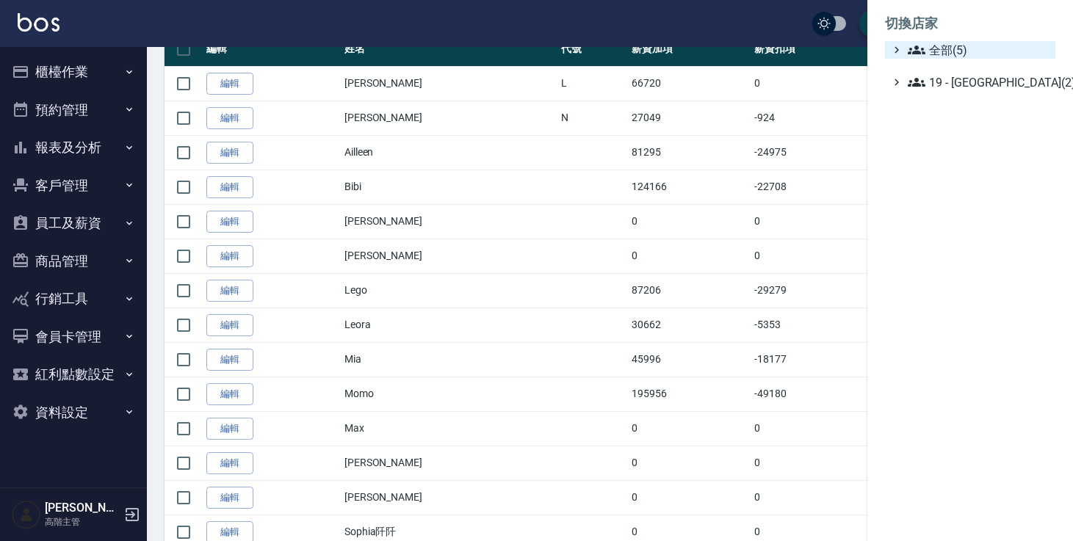
click at [931, 50] on span "全部(5)" at bounding box center [979, 50] width 142 height 18
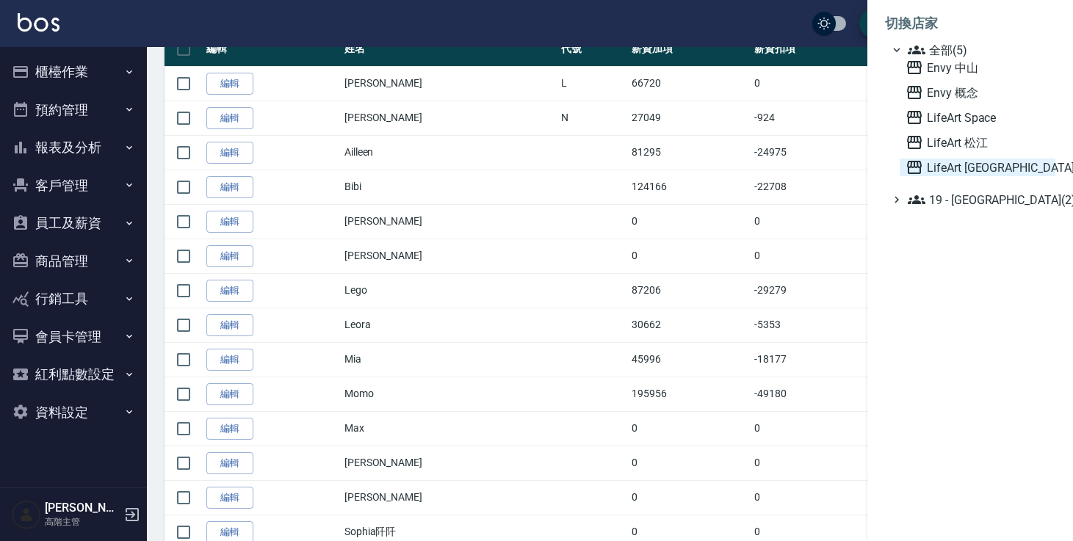
click at [959, 168] on span "LifeArt [GEOGRAPHIC_DATA]" at bounding box center [978, 168] width 144 height 18
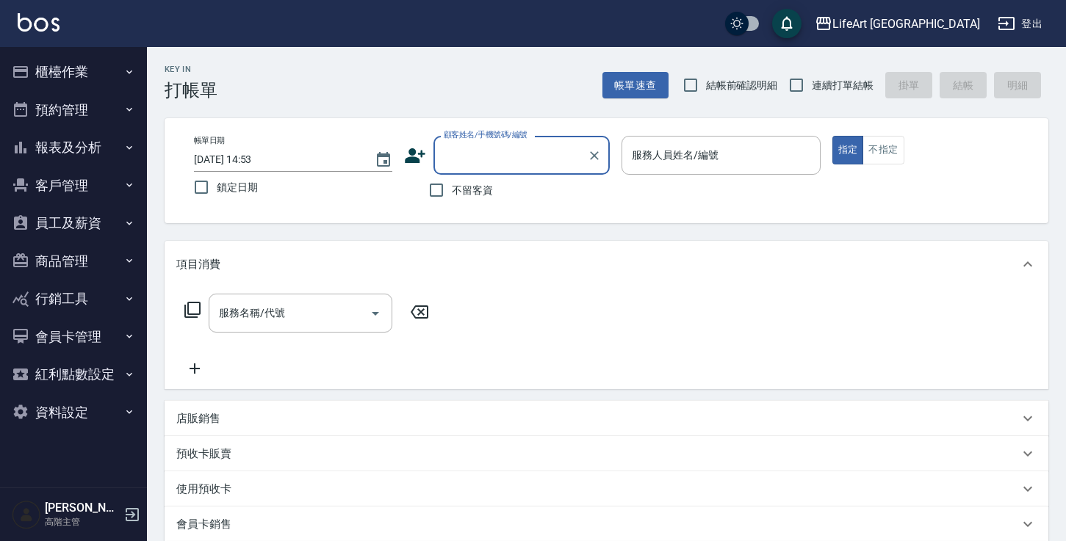
click at [112, 155] on button "報表及分析" at bounding box center [73, 148] width 135 height 38
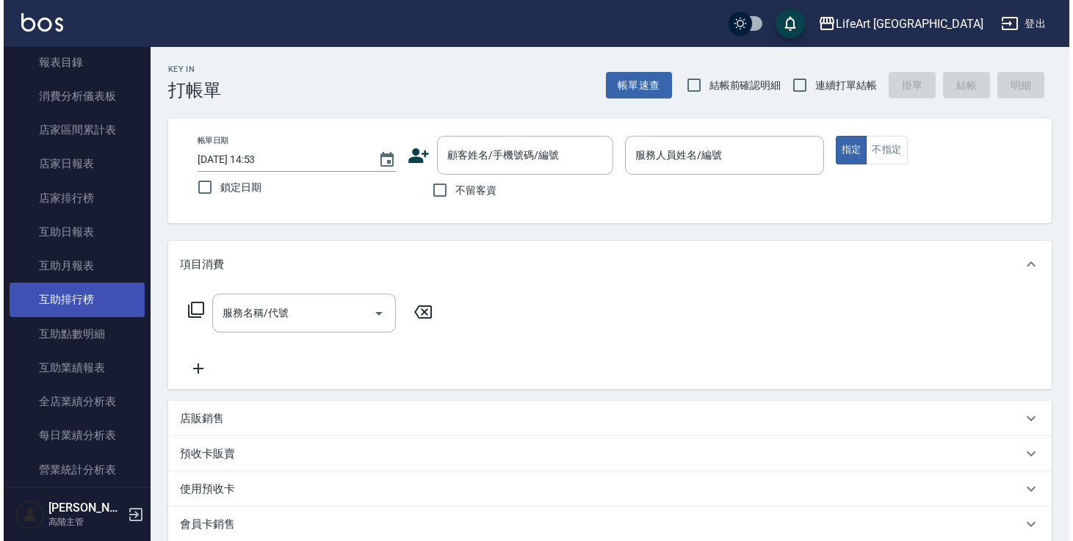
scroll to position [241, 0]
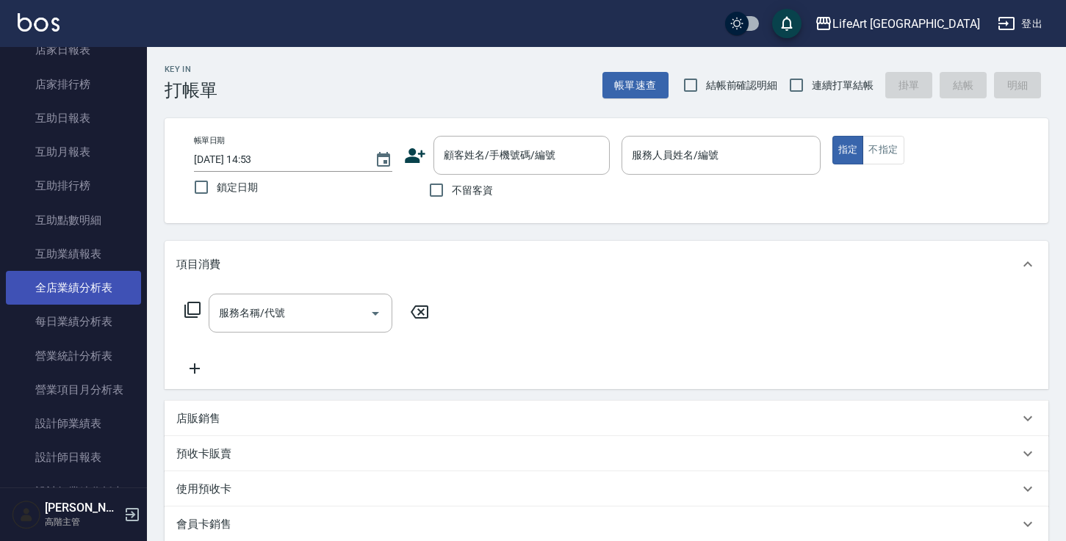
click at [102, 274] on link "全店業績分析表" at bounding box center [73, 288] width 135 height 34
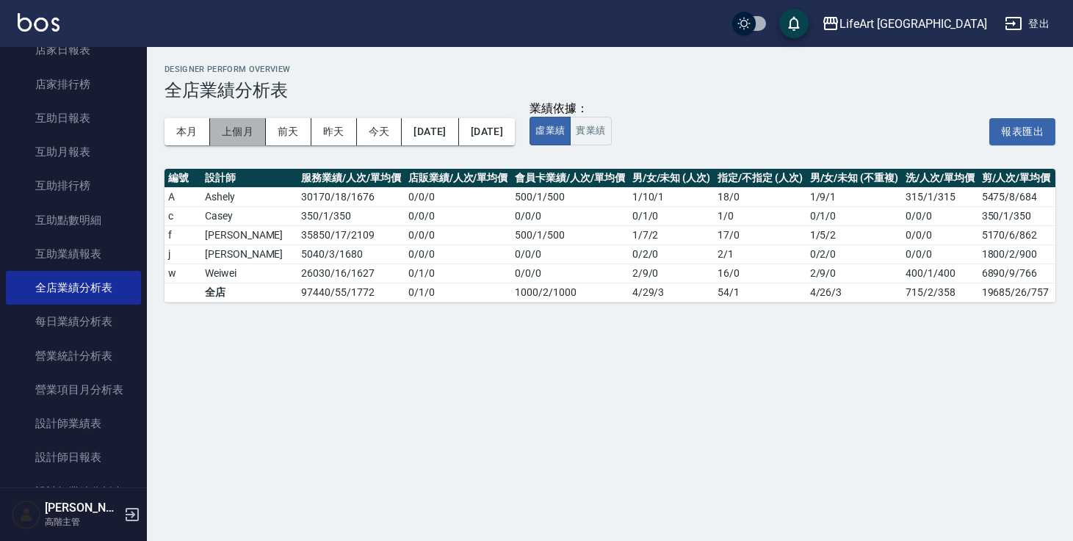
click at [257, 132] on button "上個月" at bounding box center [238, 131] width 56 height 27
